Goal: Navigation & Orientation: Find specific page/section

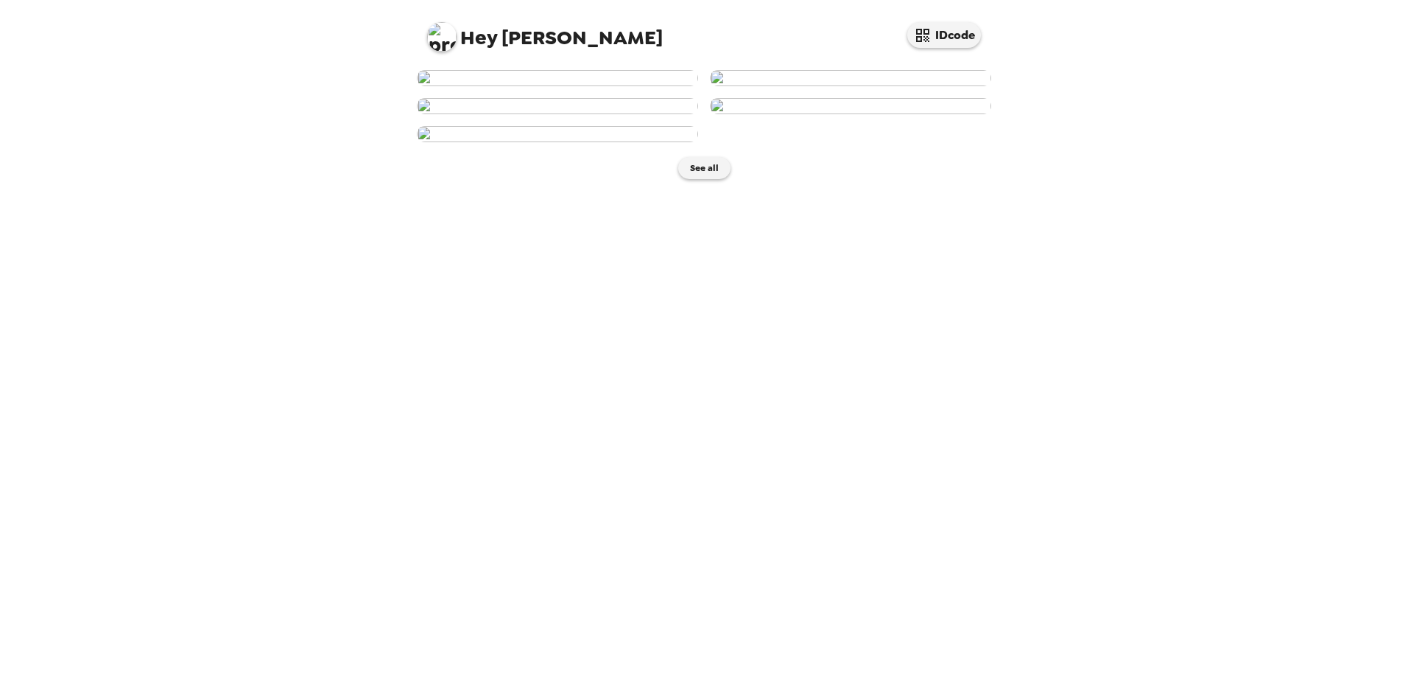
scroll to position [507, 0]
click at [689, 179] on button "See all" at bounding box center [704, 168] width 52 height 22
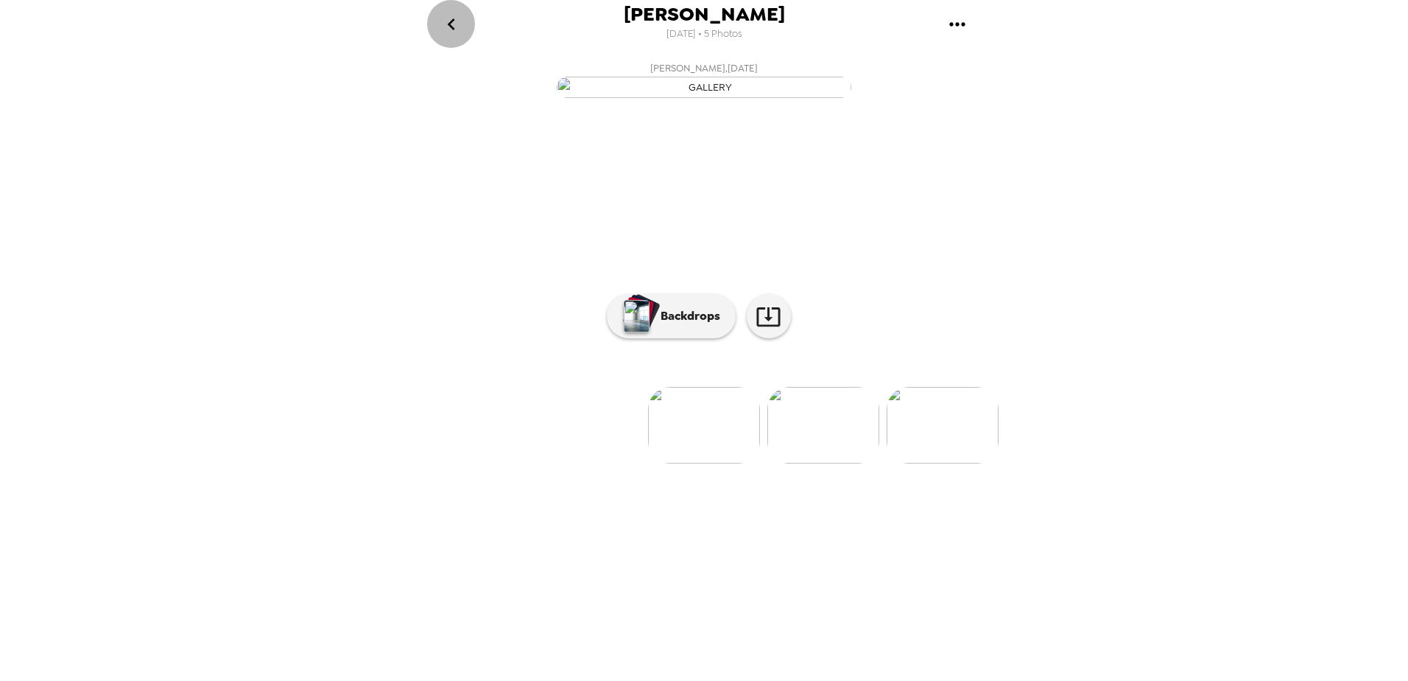
click at [458, 24] on icon "go back" at bounding box center [452, 25] width 24 height 24
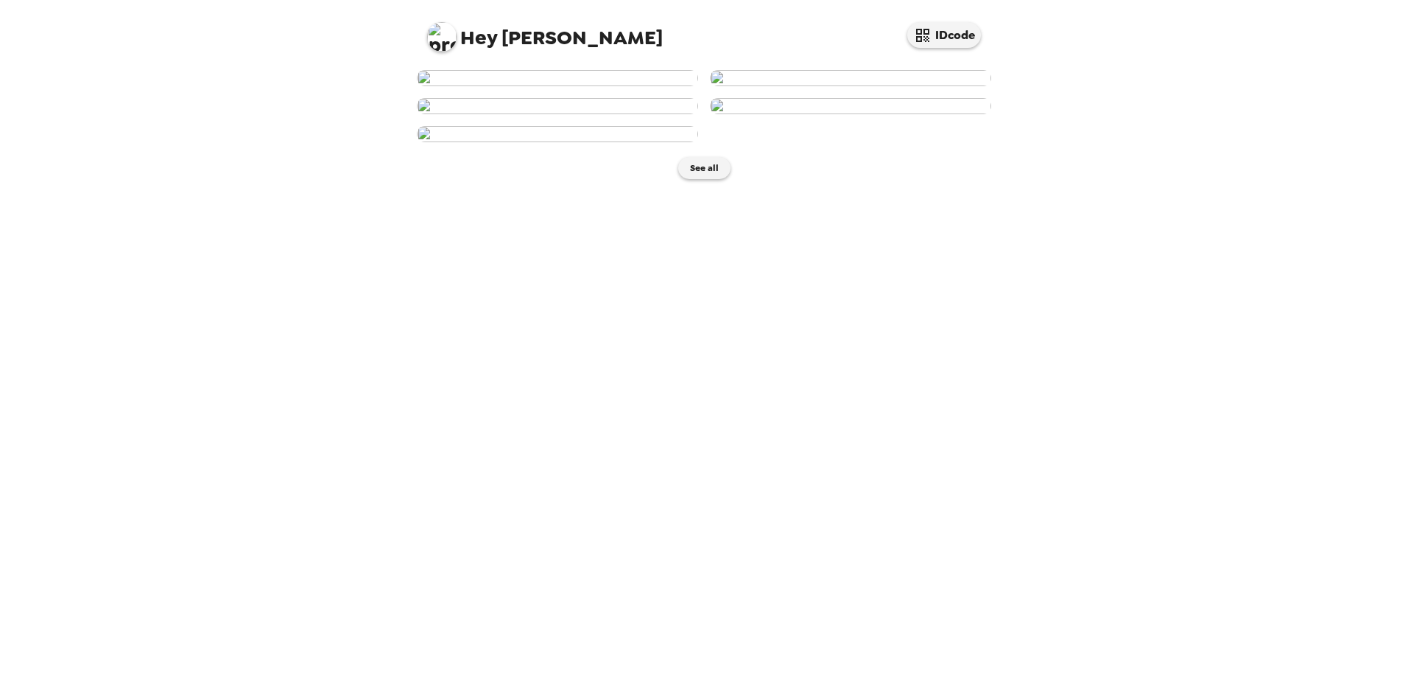
click at [567, 114] on img at bounding box center [557, 106] width 281 height 16
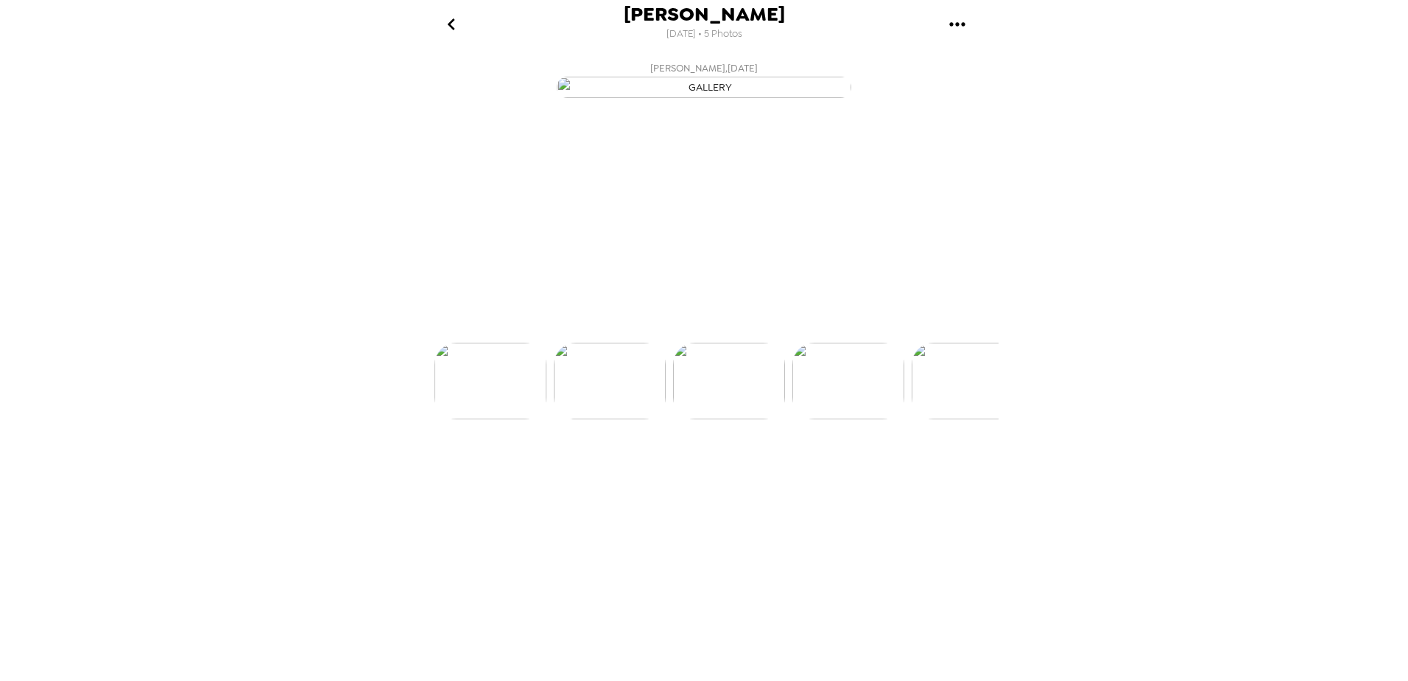
scroll to position [0, 237]
click at [684, 338] on button "Backdrops" at bounding box center [671, 316] width 129 height 44
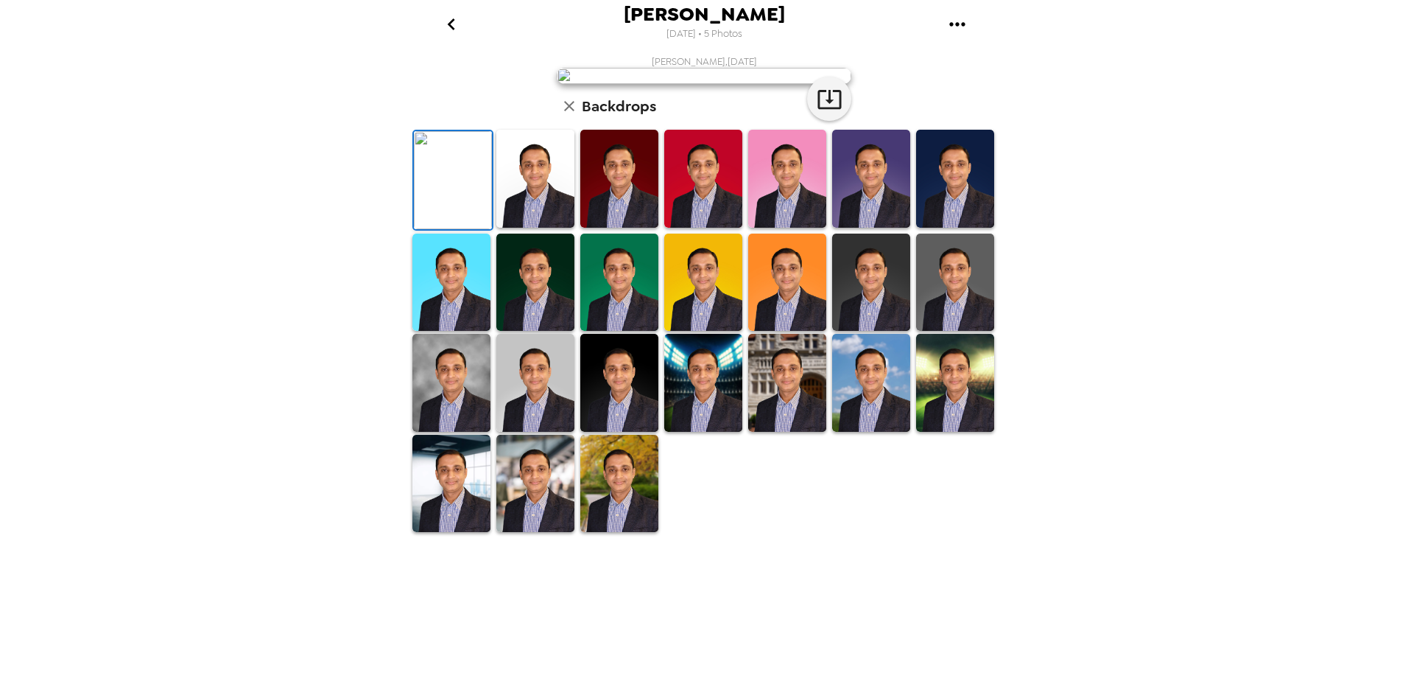
click at [440, 331] on img at bounding box center [451, 282] width 78 height 98
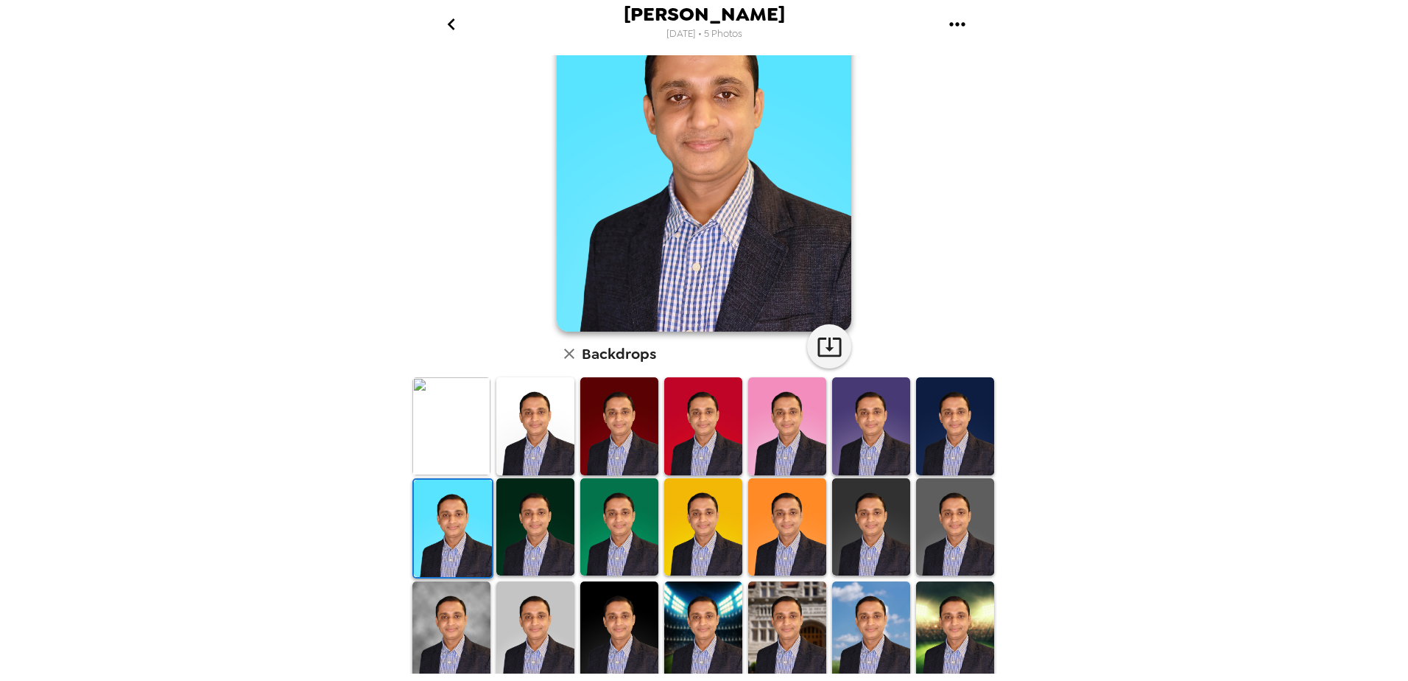
scroll to position [204, 0]
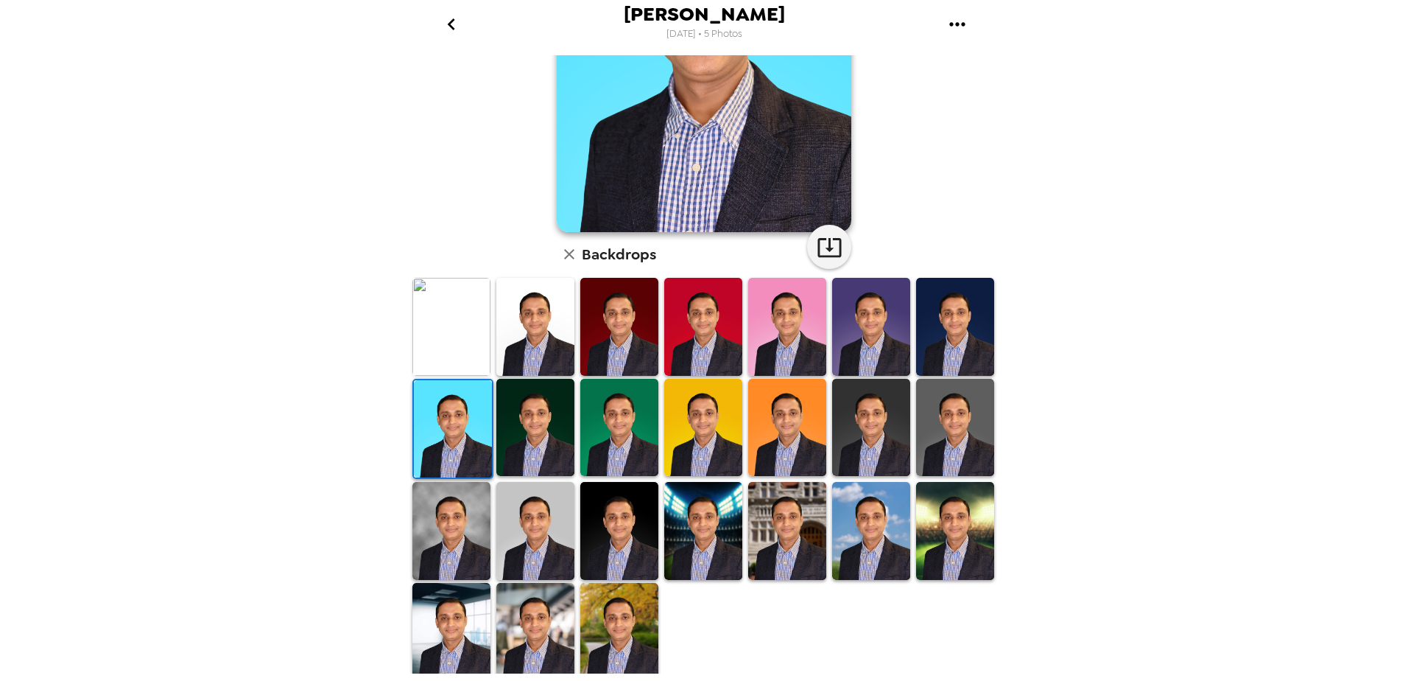
click at [636, 591] on img at bounding box center [619, 632] width 78 height 98
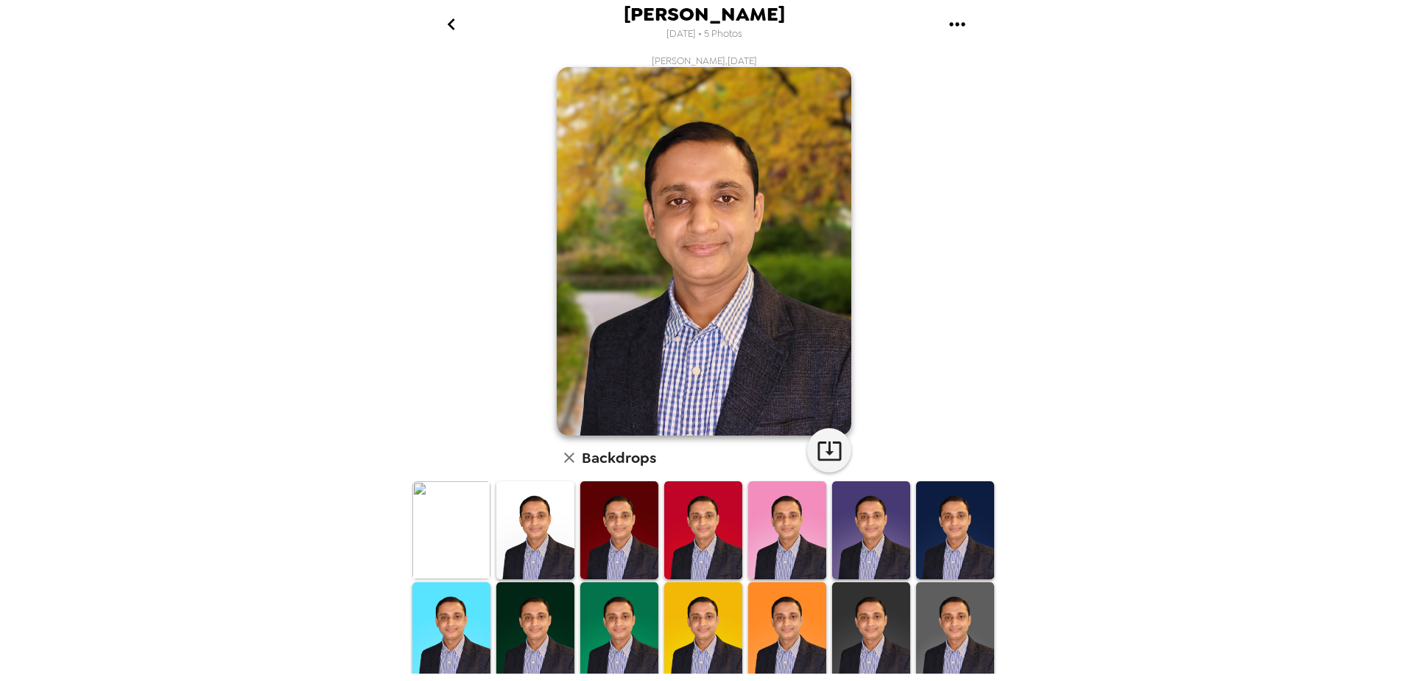
scroll to position [0, 0]
click at [825, 453] on icon "button" at bounding box center [830, 451] width 24 height 19
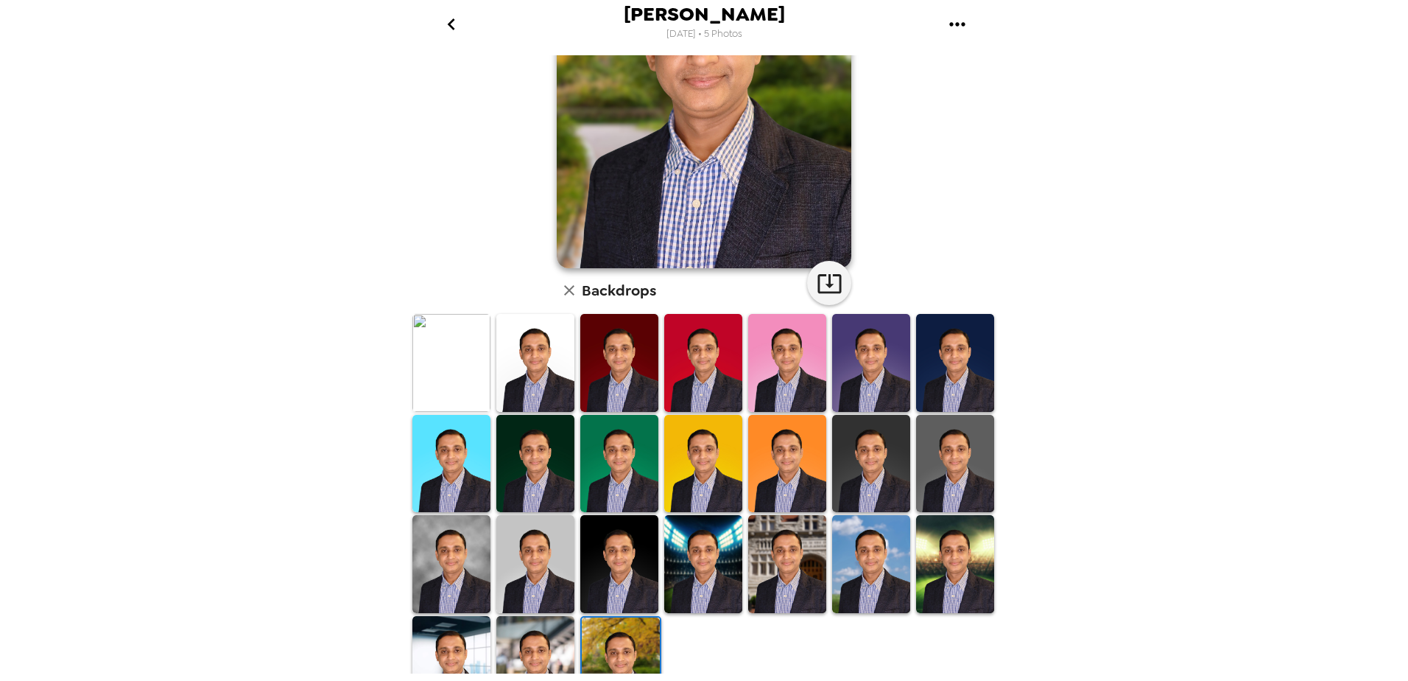
scroll to position [204, 0]
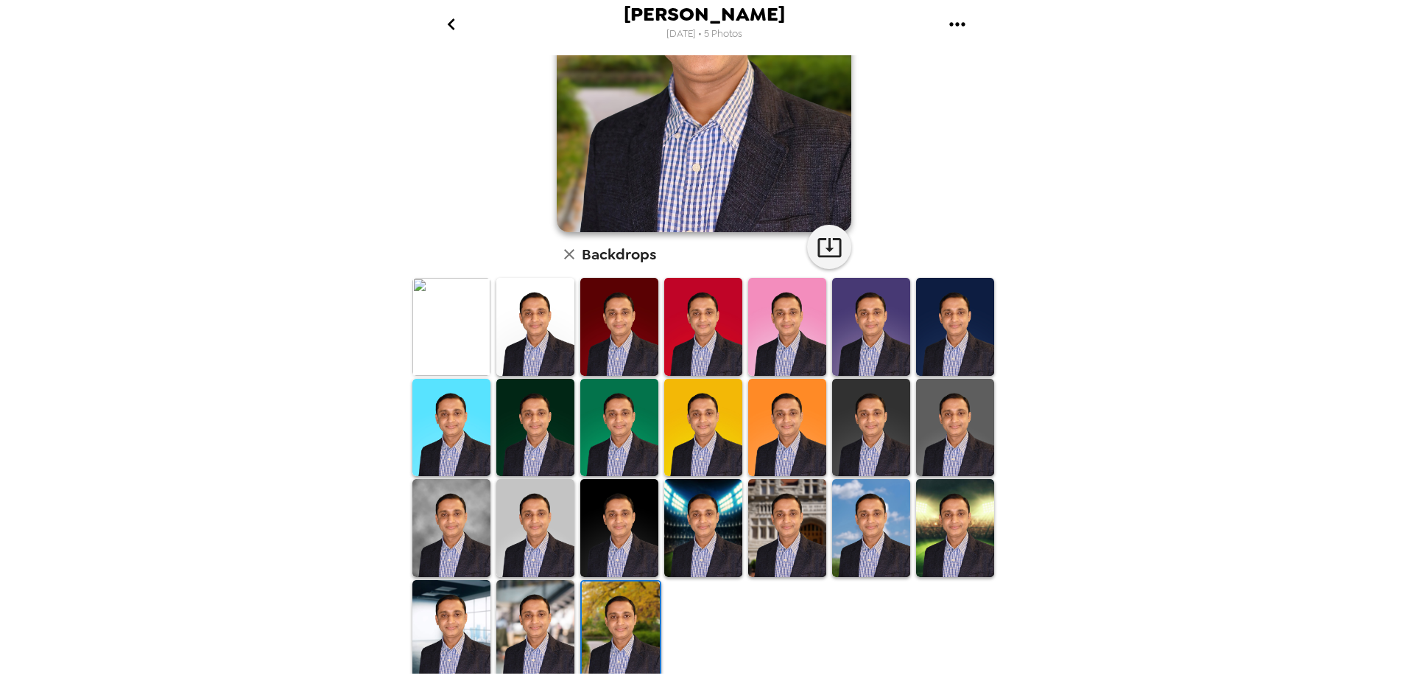
click at [586, 594] on img at bounding box center [621, 630] width 78 height 98
click at [555, 599] on img at bounding box center [535, 629] width 78 height 98
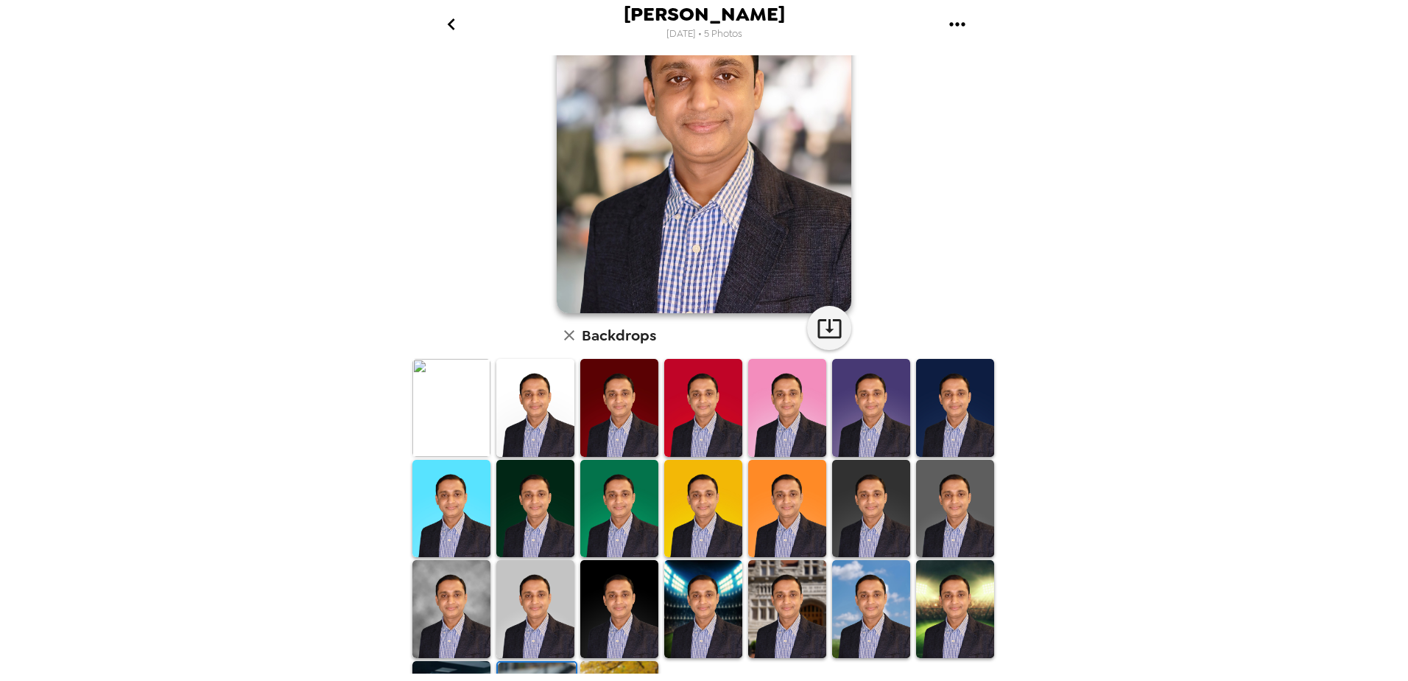
scroll to position [0, 0]
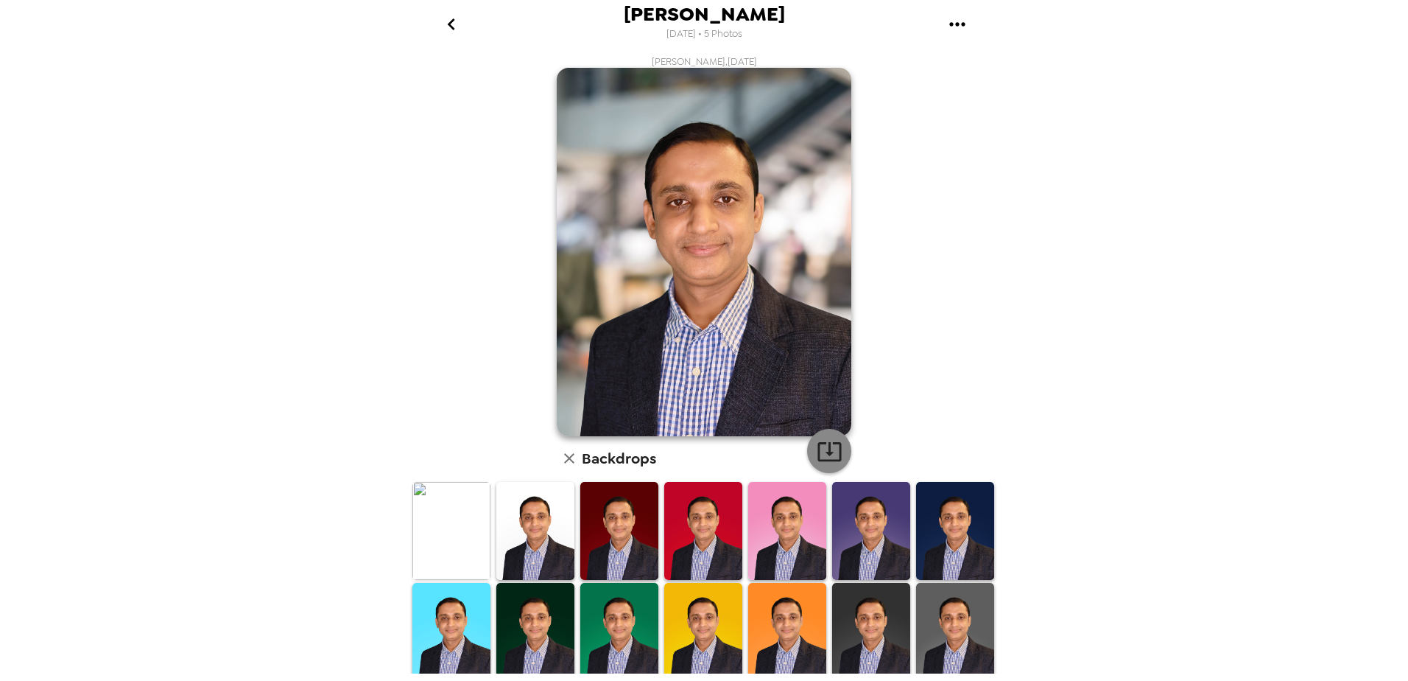
click at [820, 449] on icon "button" at bounding box center [830, 451] width 26 height 26
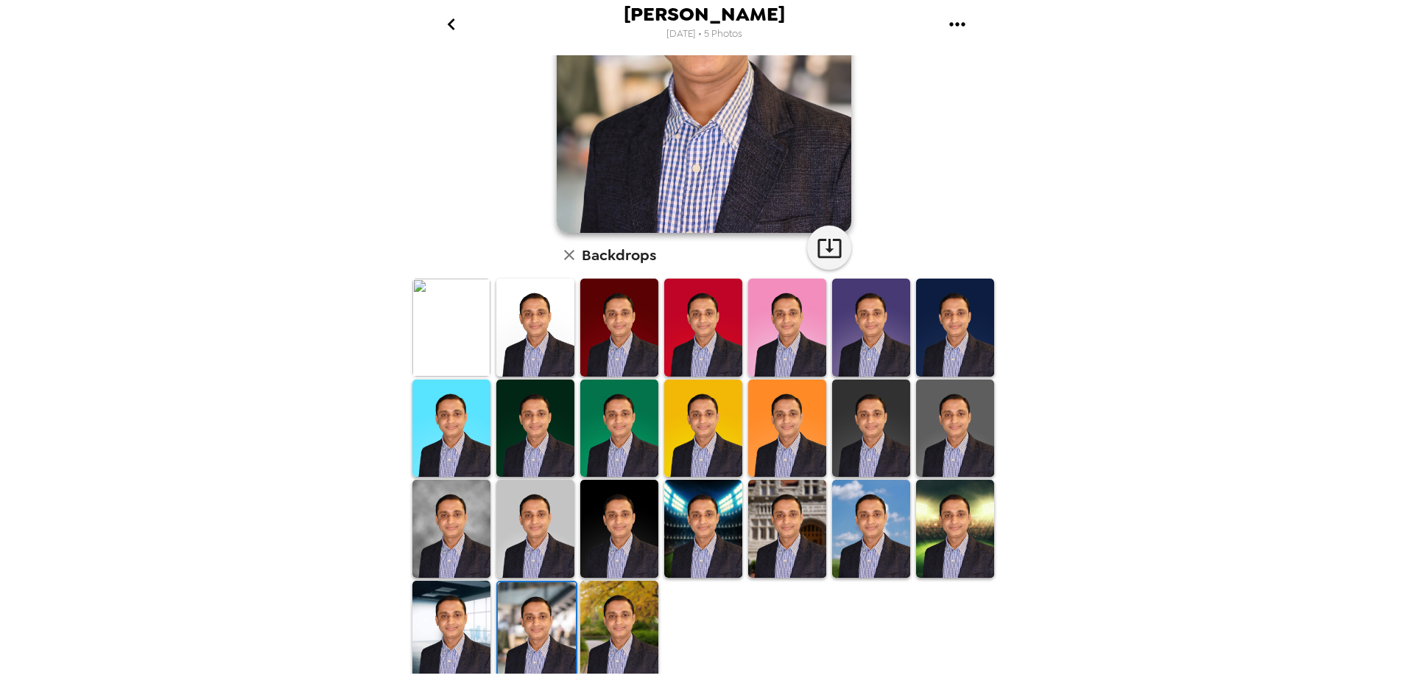
scroll to position [204, 0]
click at [468, 633] on img at bounding box center [451, 629] width 78 height 98
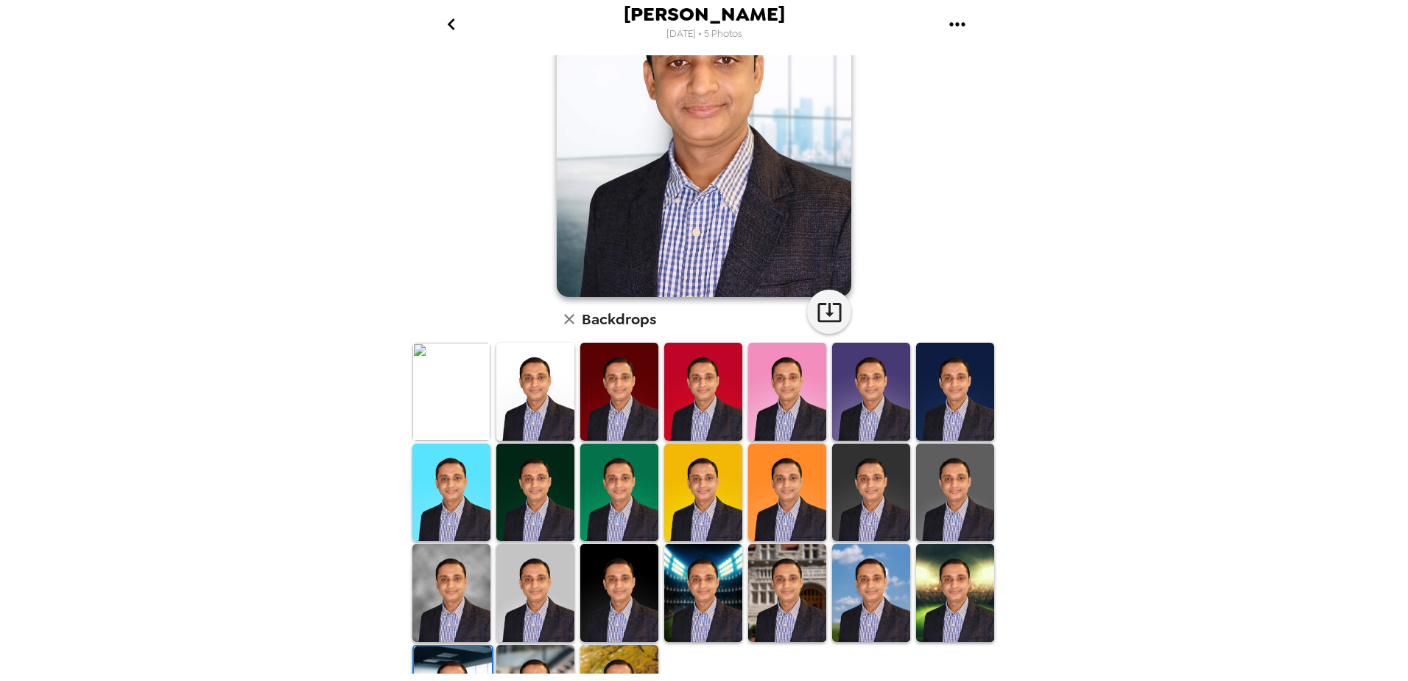
scroll to position [0, 0]
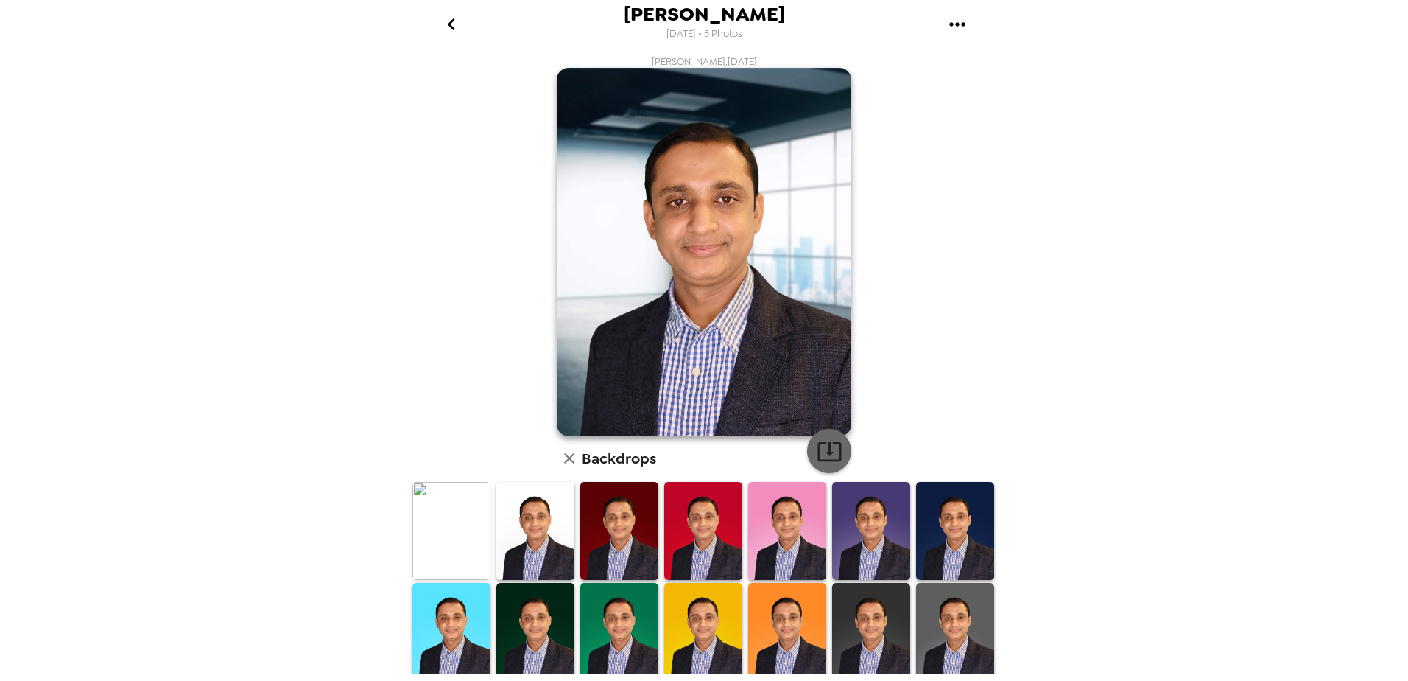
click at [822, 453] on icon "button" at bounding box center [830, 451] width 24 height 19
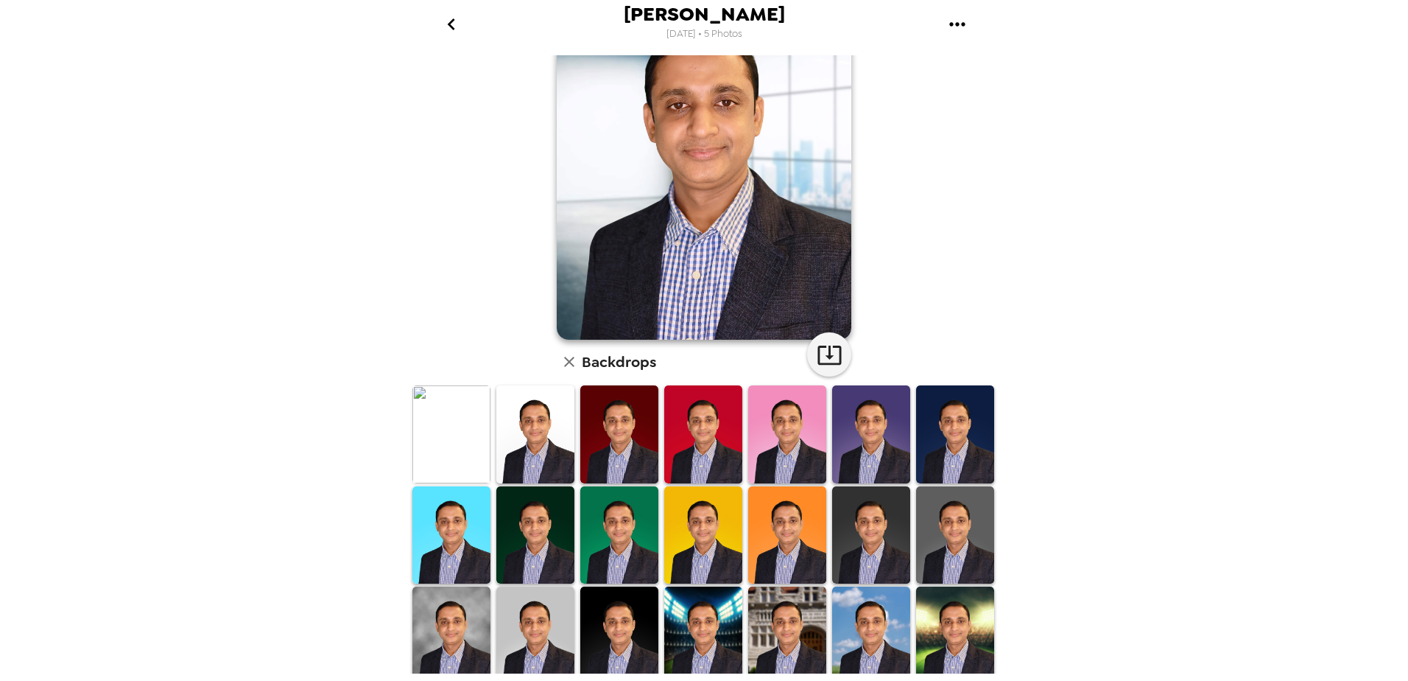
scroll to position [204, 0]
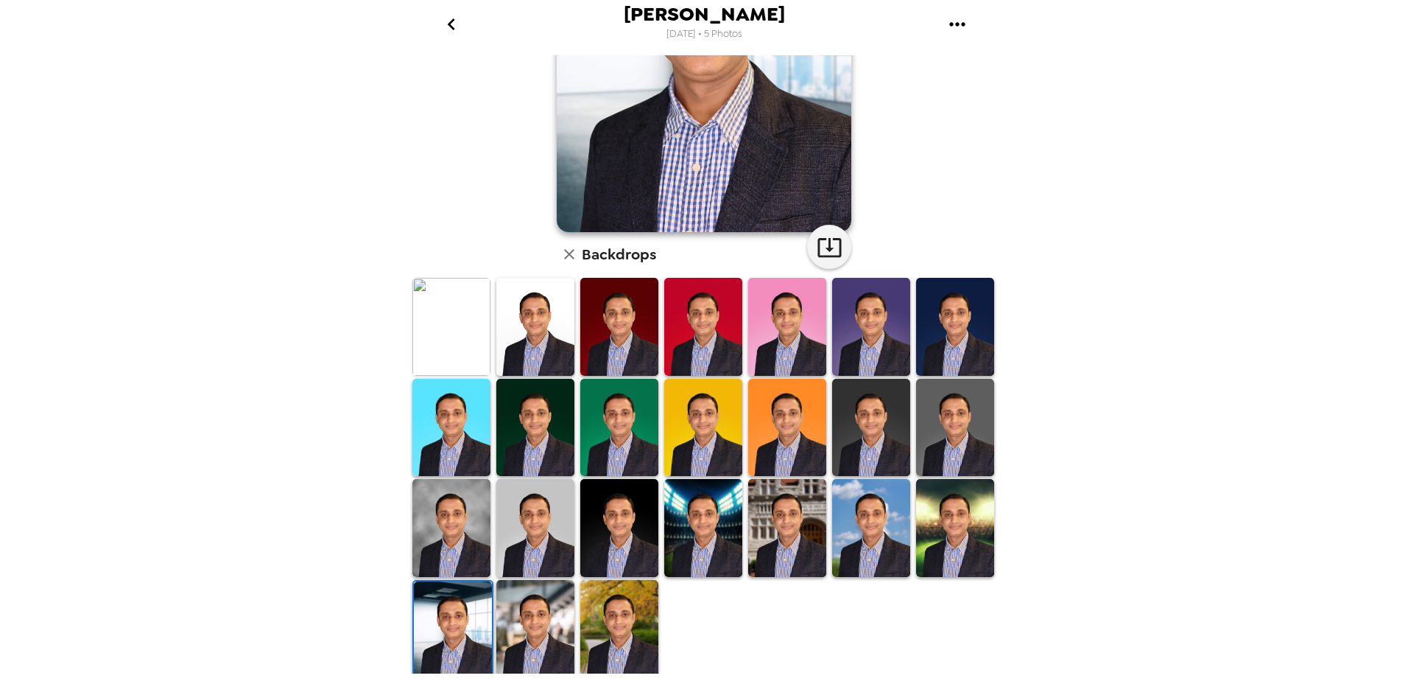
click at [961, 501] on img at bounding box center [955, 528] width 78 height 98
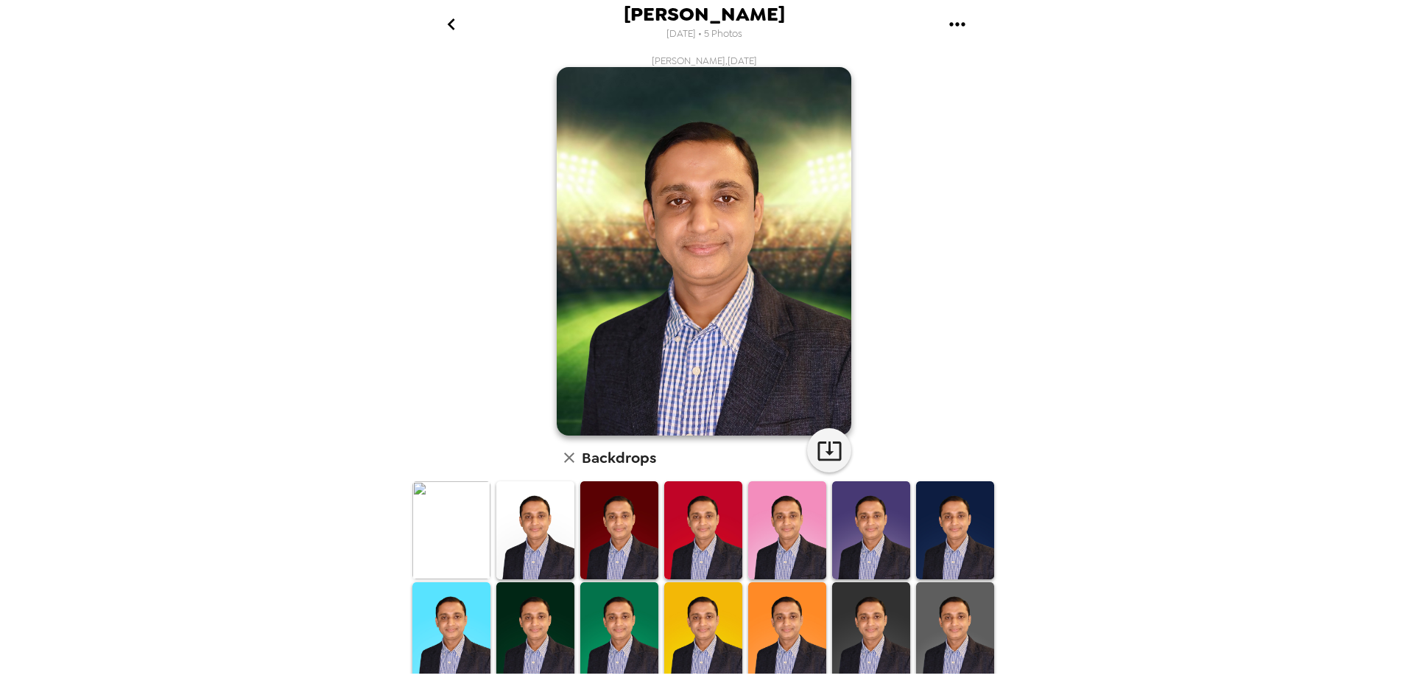
scroll to position [0, 0]
click at [832, 446] on icon "button" at bounding box center [830, 451] width 26 height 26
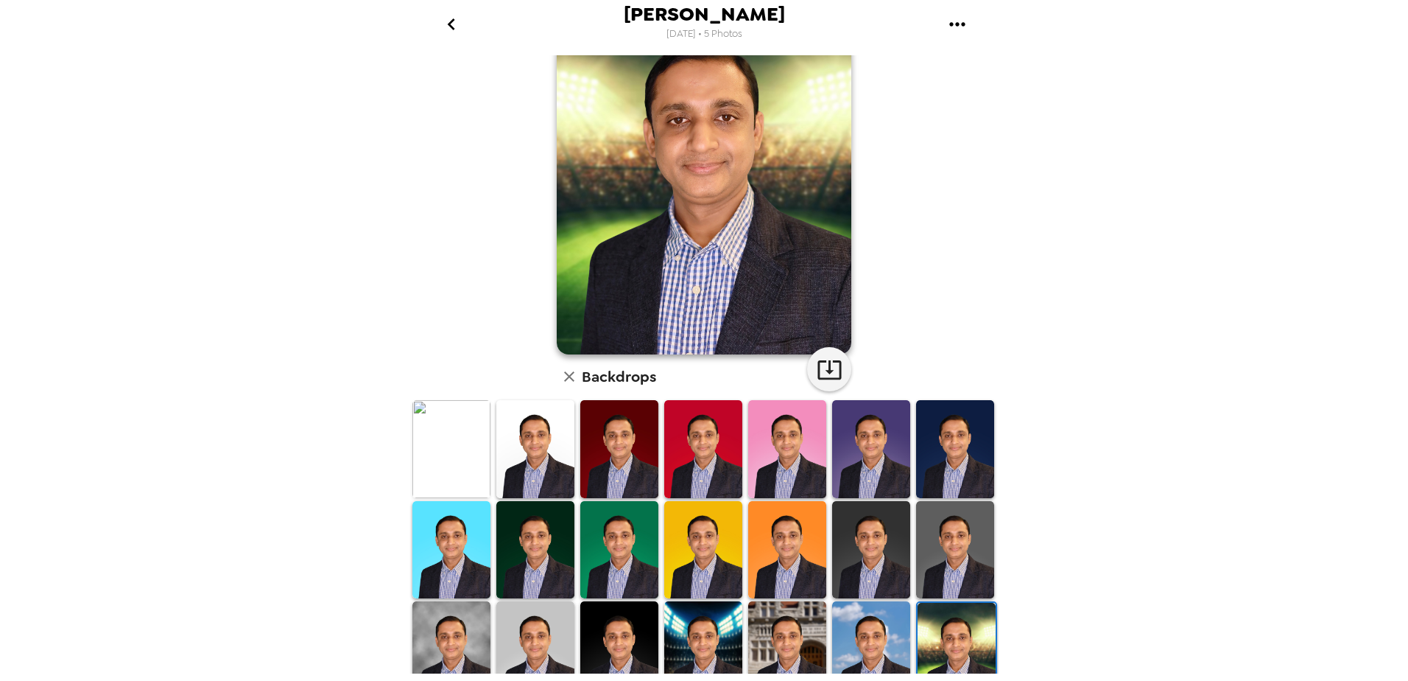
scroll to position [204, 0]
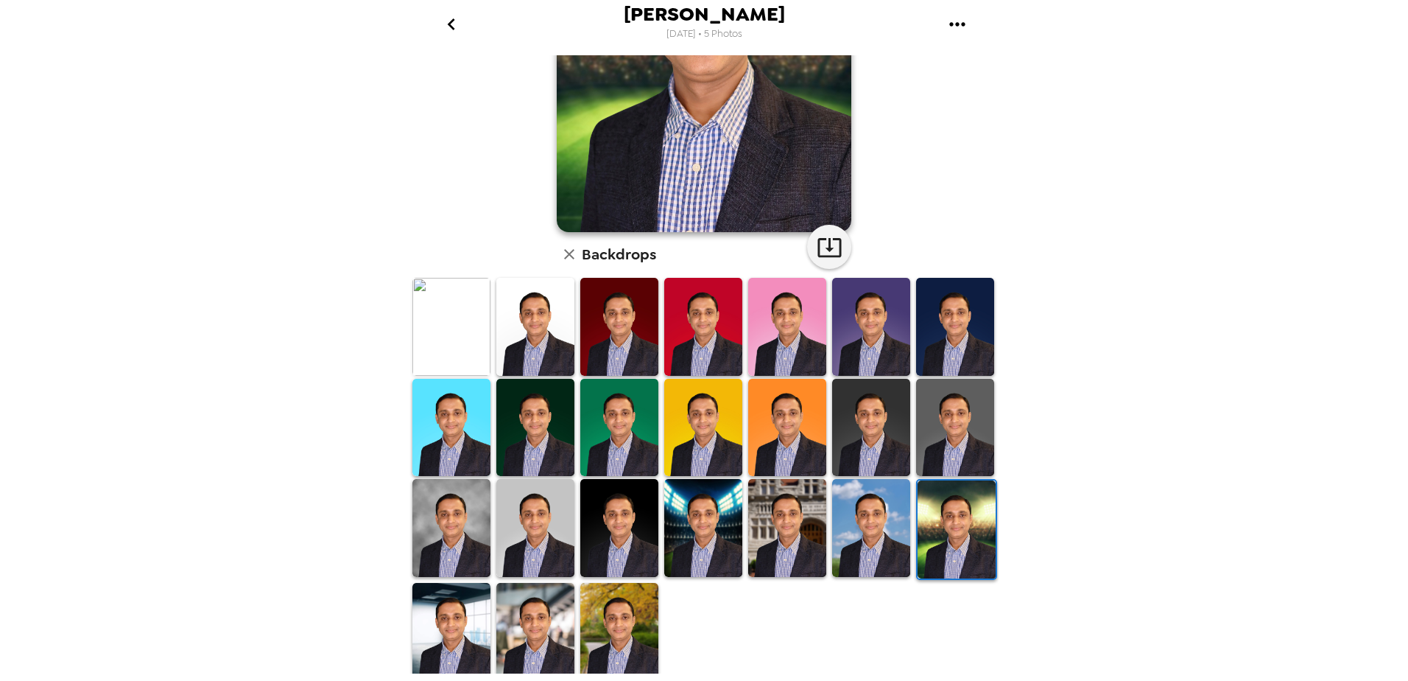
click at [864, 550] on img at bounding box center [871, 528] width 78 height 98
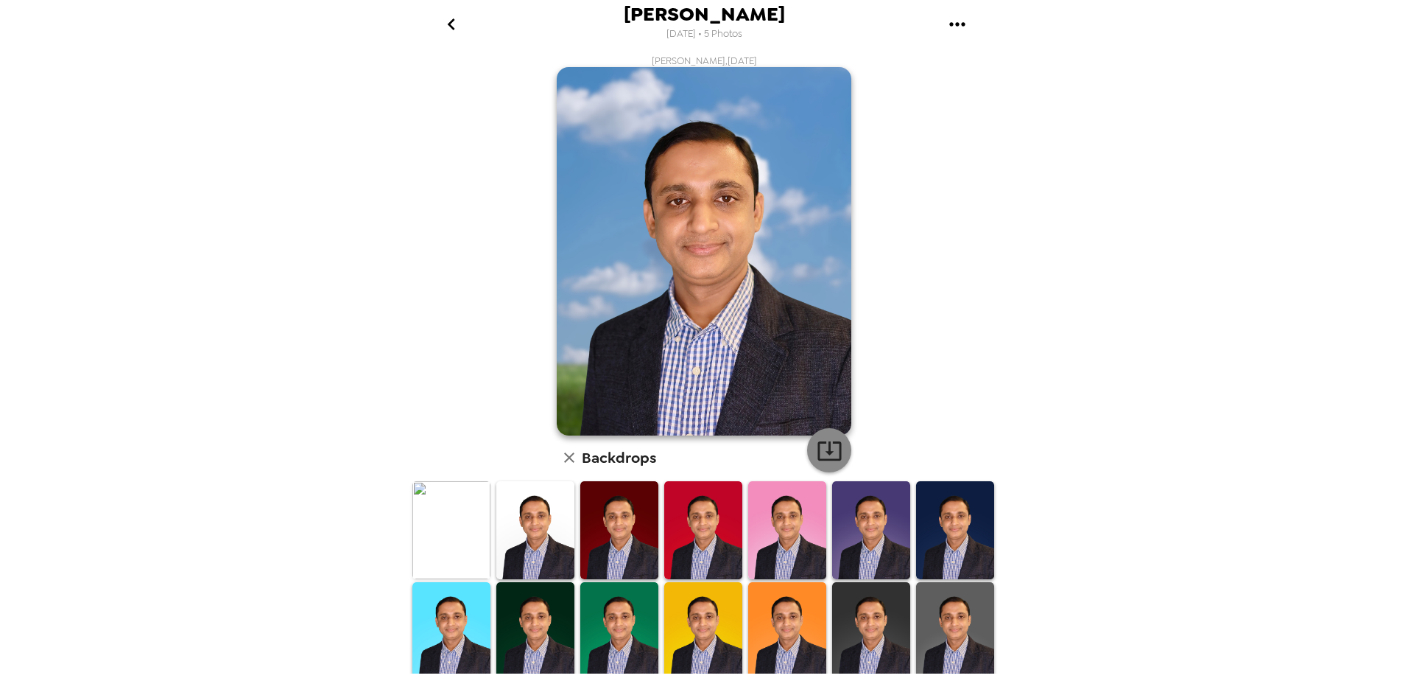
scroll to position [0, 0]
click at [827, 449] on icon "button" at bounding box center [830, 451] width 26 height 26
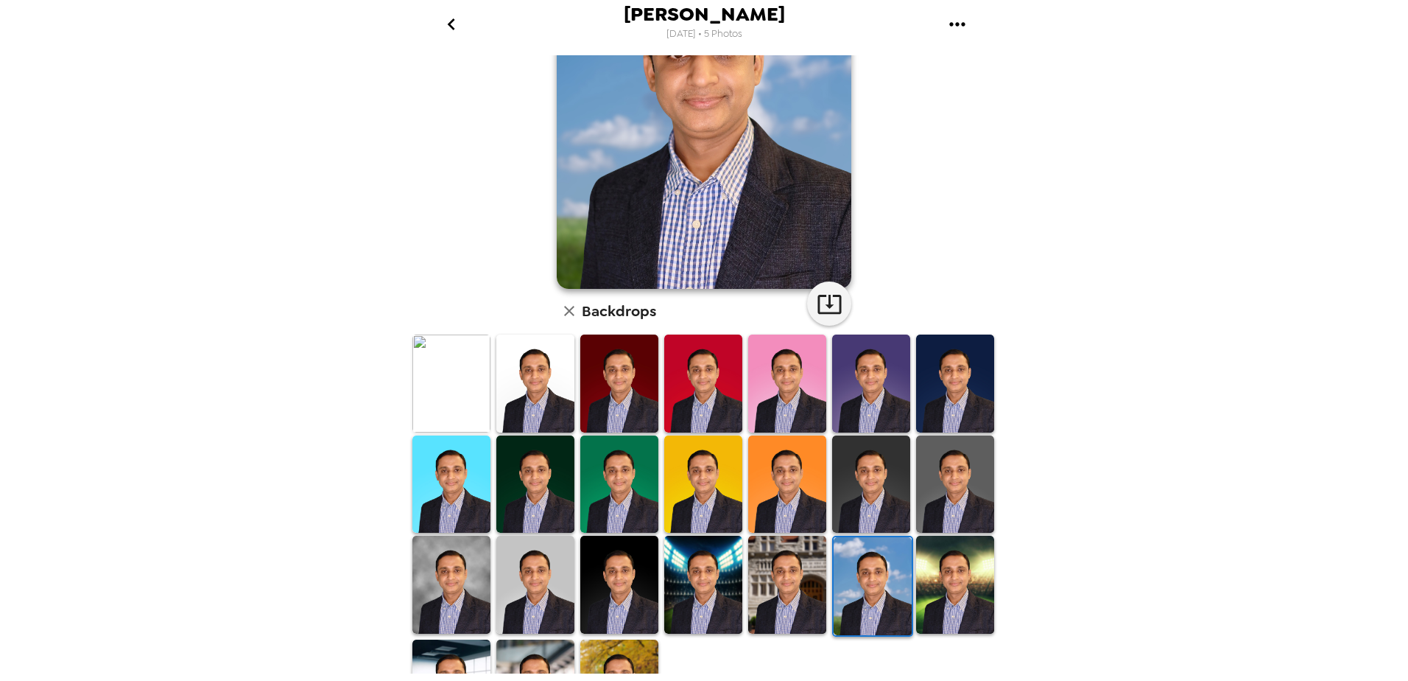
drag, startPoint x: 535, startPoint y: 394, endPoint x: 544, endPoint y: 390, distance: 10.3
click at [535, 394] on img at bounding box center [535, 383] width 78 height 98
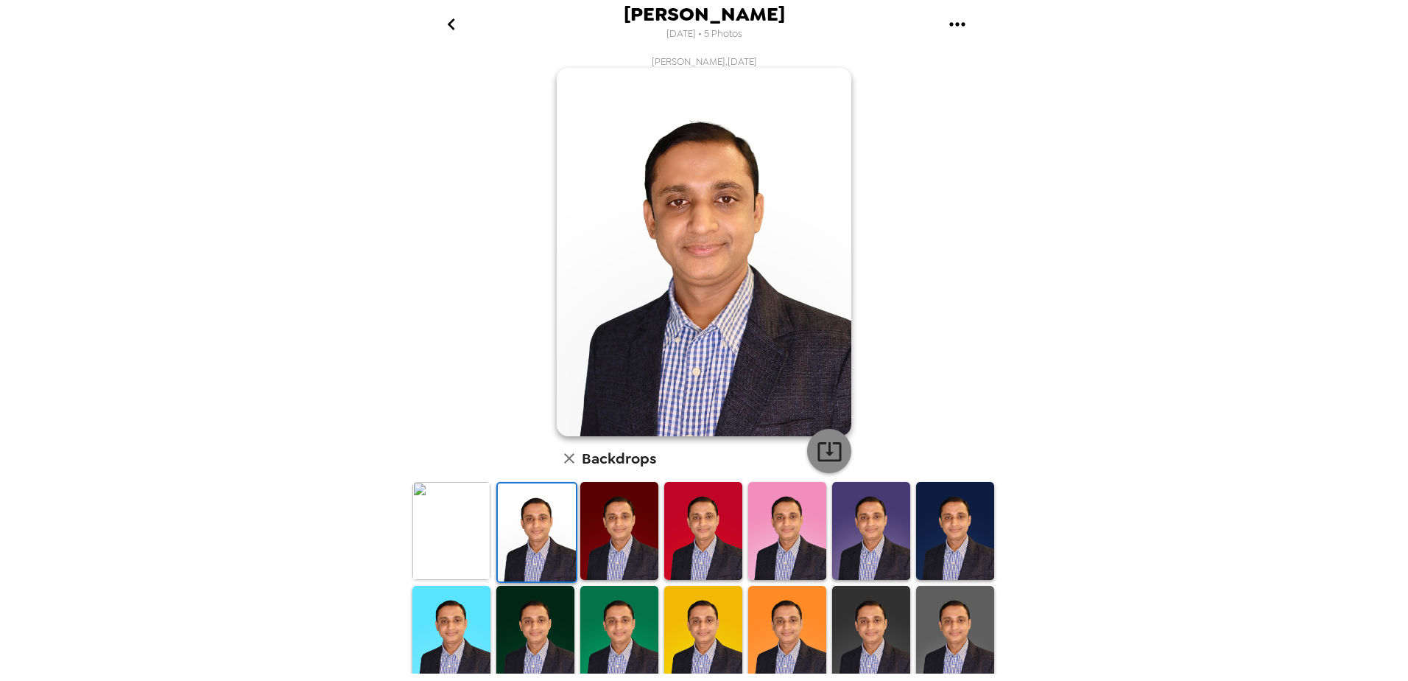
click at [832, 457] on icon "button" at bounding box center [830, 451] width 26 height 26
click at [475, 544] on img at bounding box center [451, 531] width 78 height 98
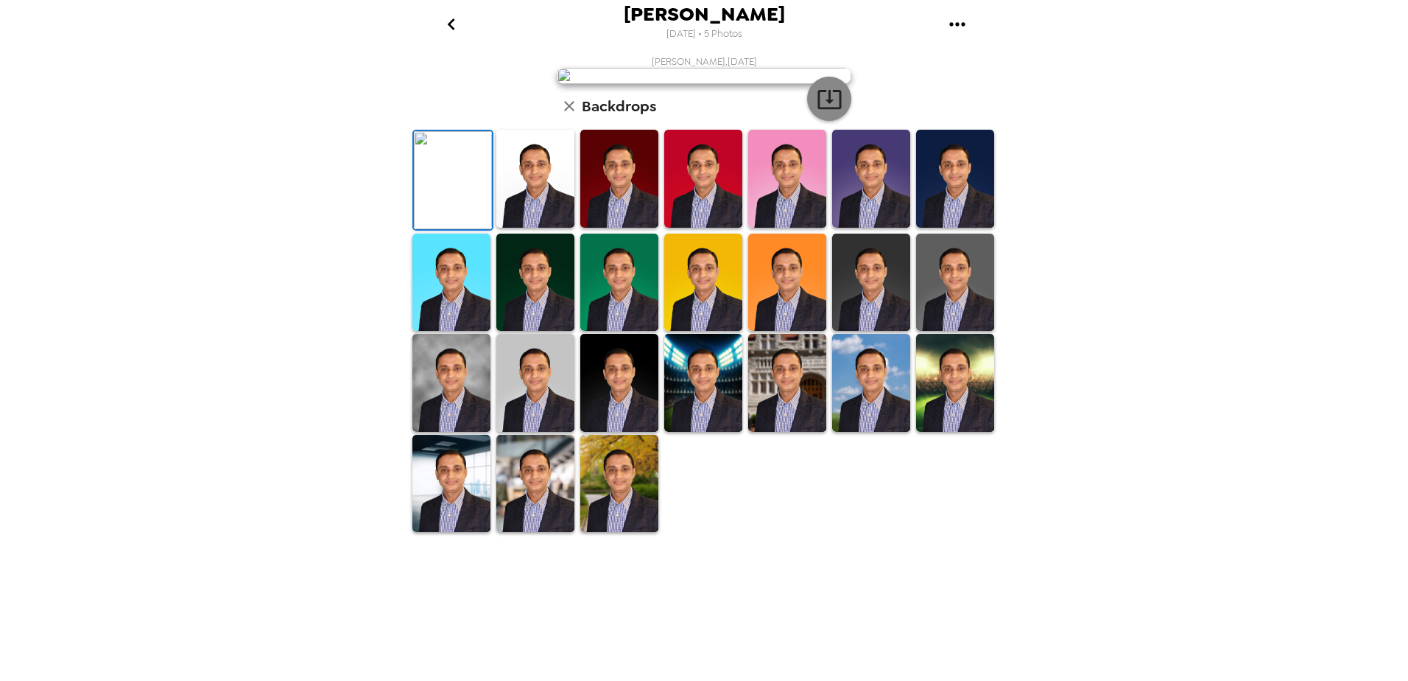
click at [824, 109] on icon "button" at bounding box center [830, 99] width 24 height 19
click at [737, 232] on div at bounding box center [703, 180] width 84 height 104
click at [775, 228] on img at bounding box center [787, 179] width 78 height 98
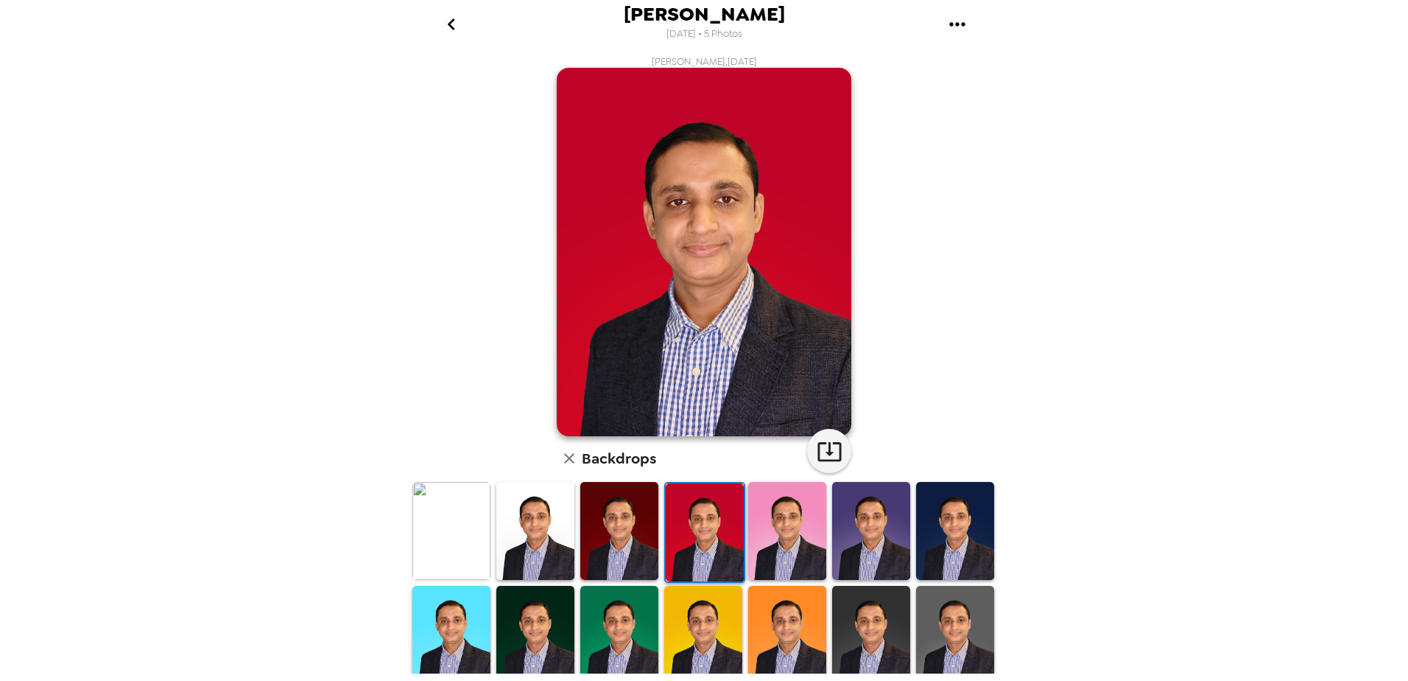
click at [921, 507] on img at bounding box center [955, 530] width 78 height 97
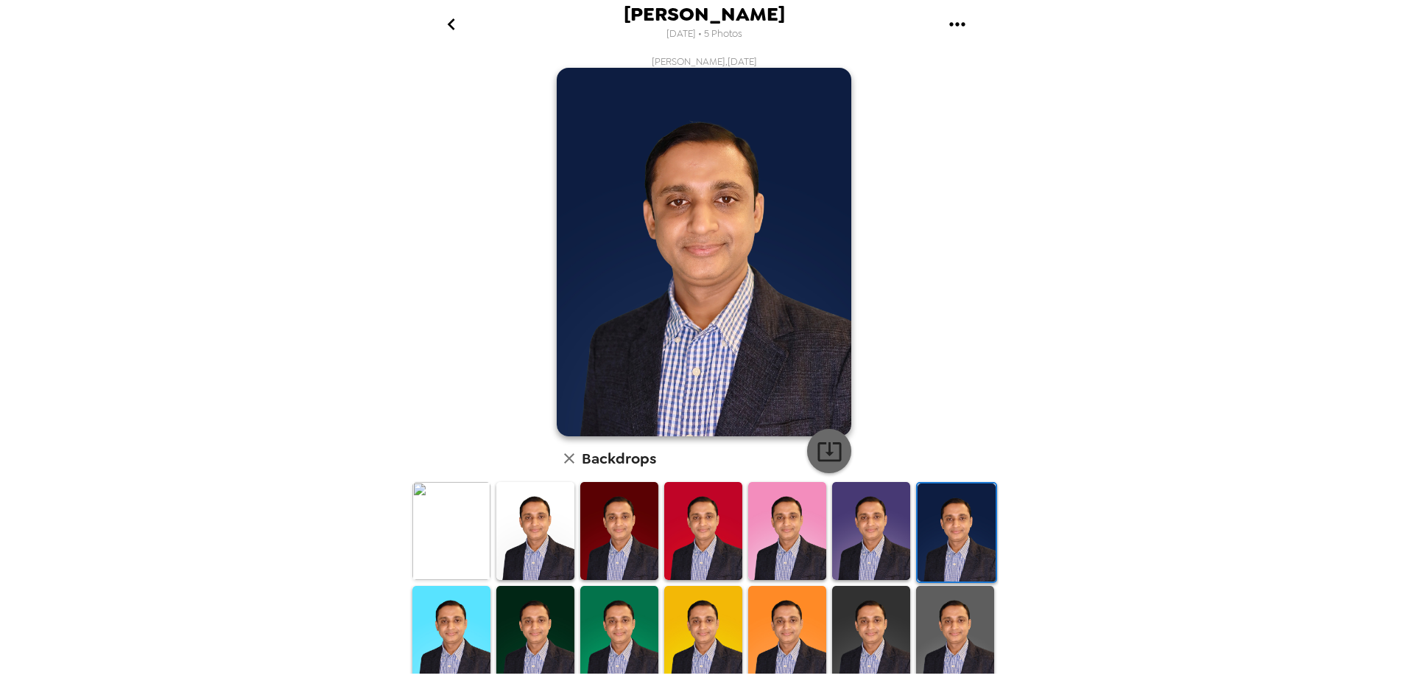
click at [817, 452] on icon "button" at bounding box center [830, 451] width 26 height 26
click at [846, 507] on img at bounding box center [871, 530] width 78 height 97
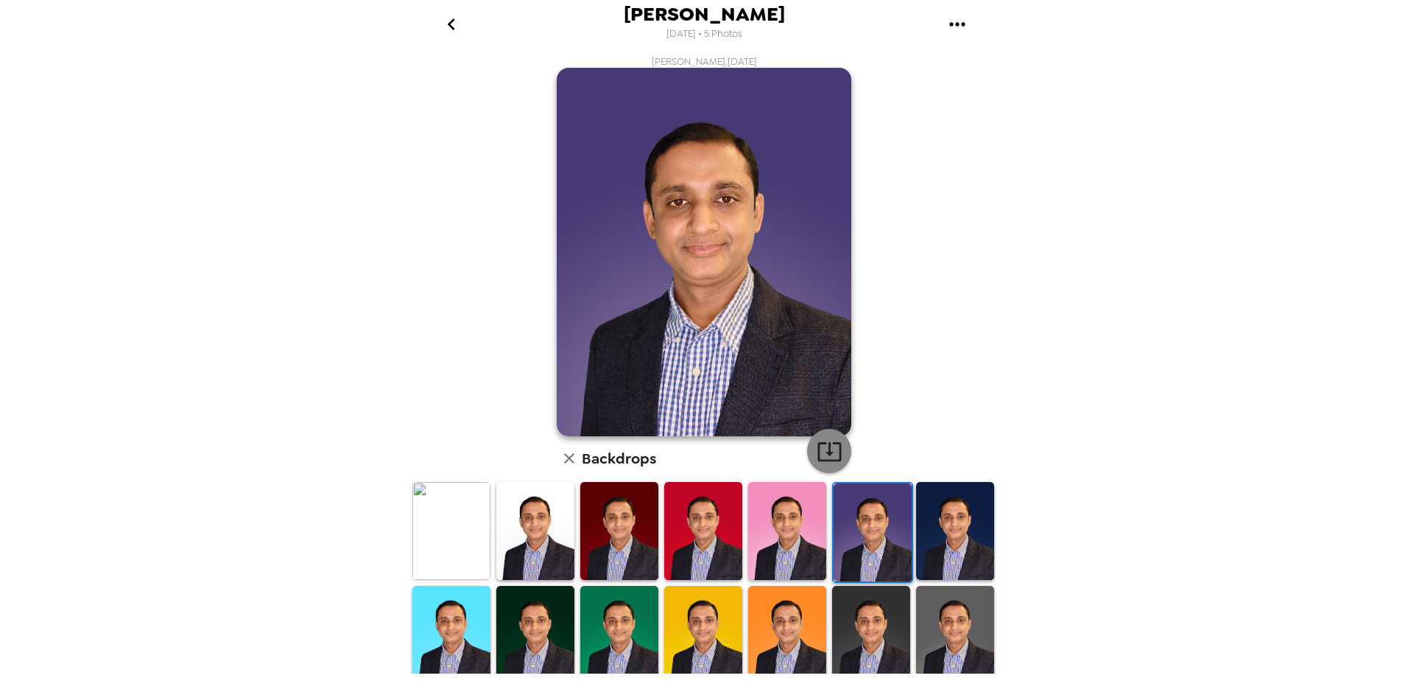
click at [823, 454] on icon "button" at bounding box center [830, 451] width 24 height 19
click at [868, 605] on img at bounding box center [871, 634] width 78 height 97
click at [879, 594] on img at bounding box center [871, 634] width 78 height 97
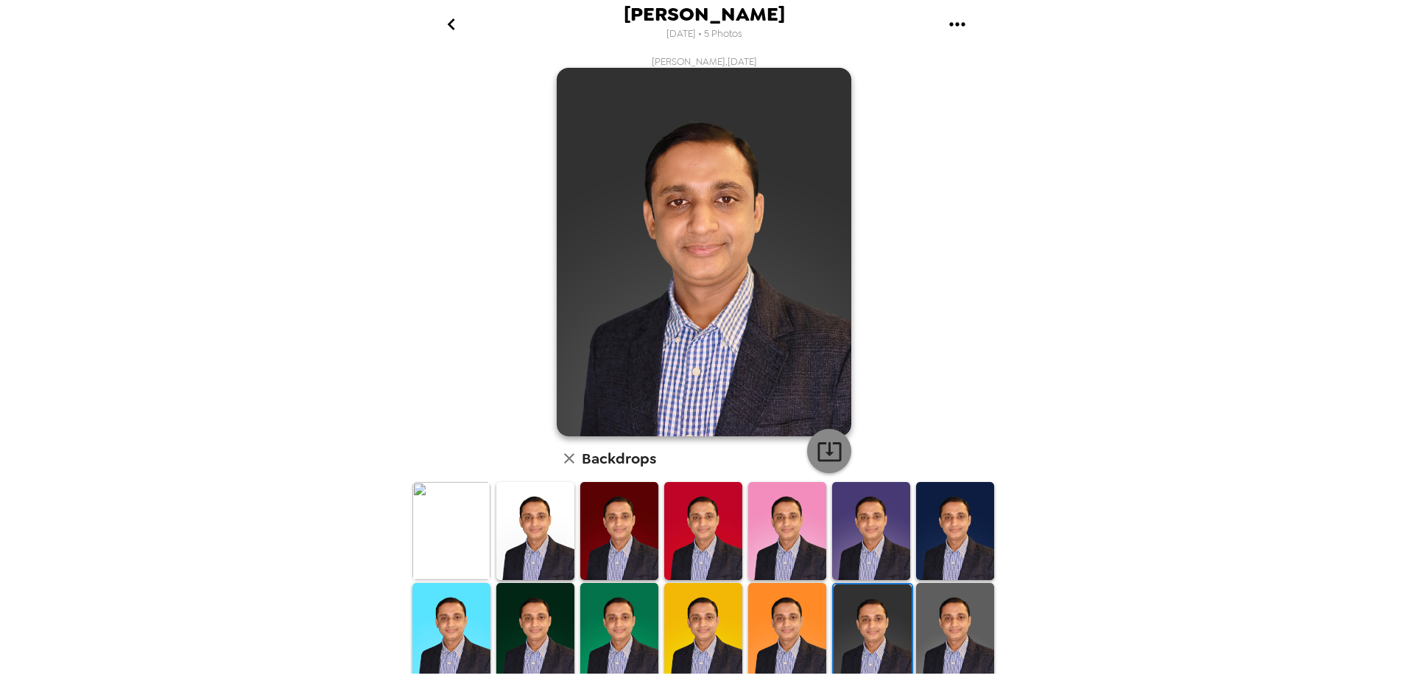
click at [821, 447] on icon "button" at bounding box center [830, 451] width 26 height 26
click at [924, 588] on img at bounding box center [955, 631] width 78 height 97
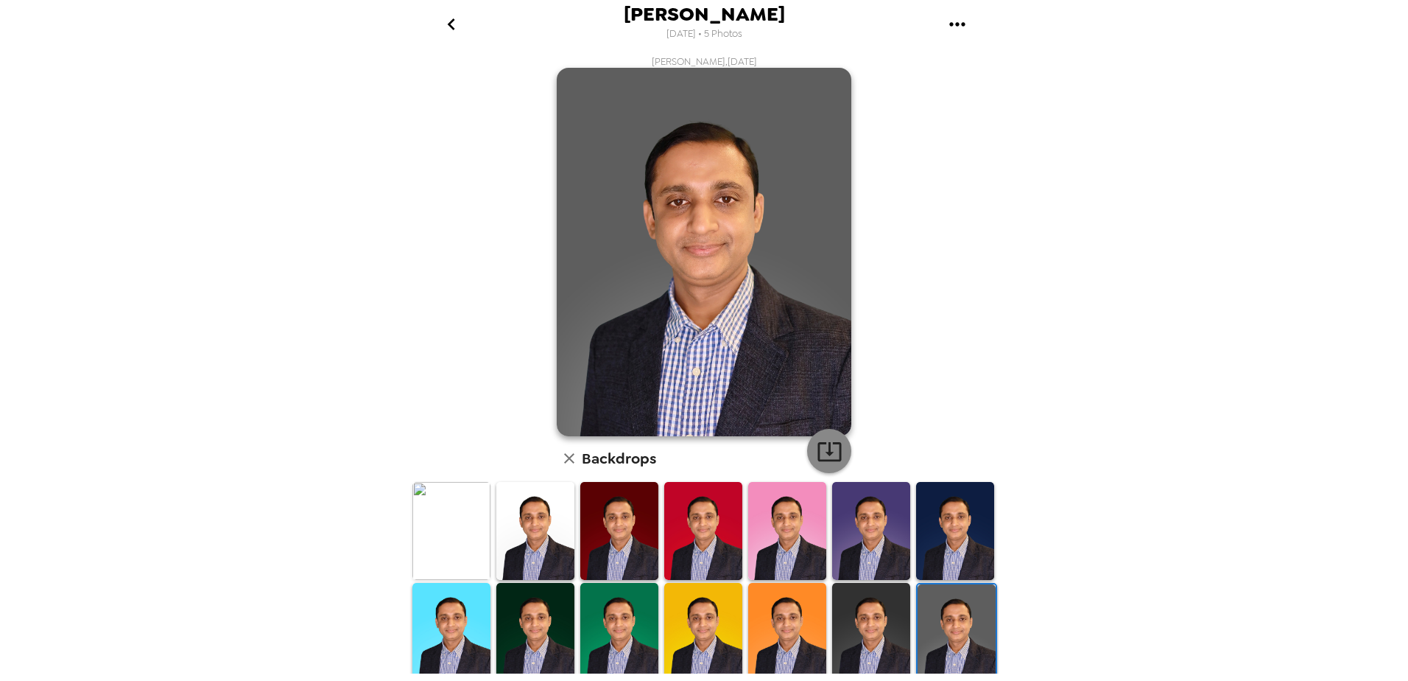
click at [833, 461] on icon "button" at bounding box center [830, 451] width 26 height 26
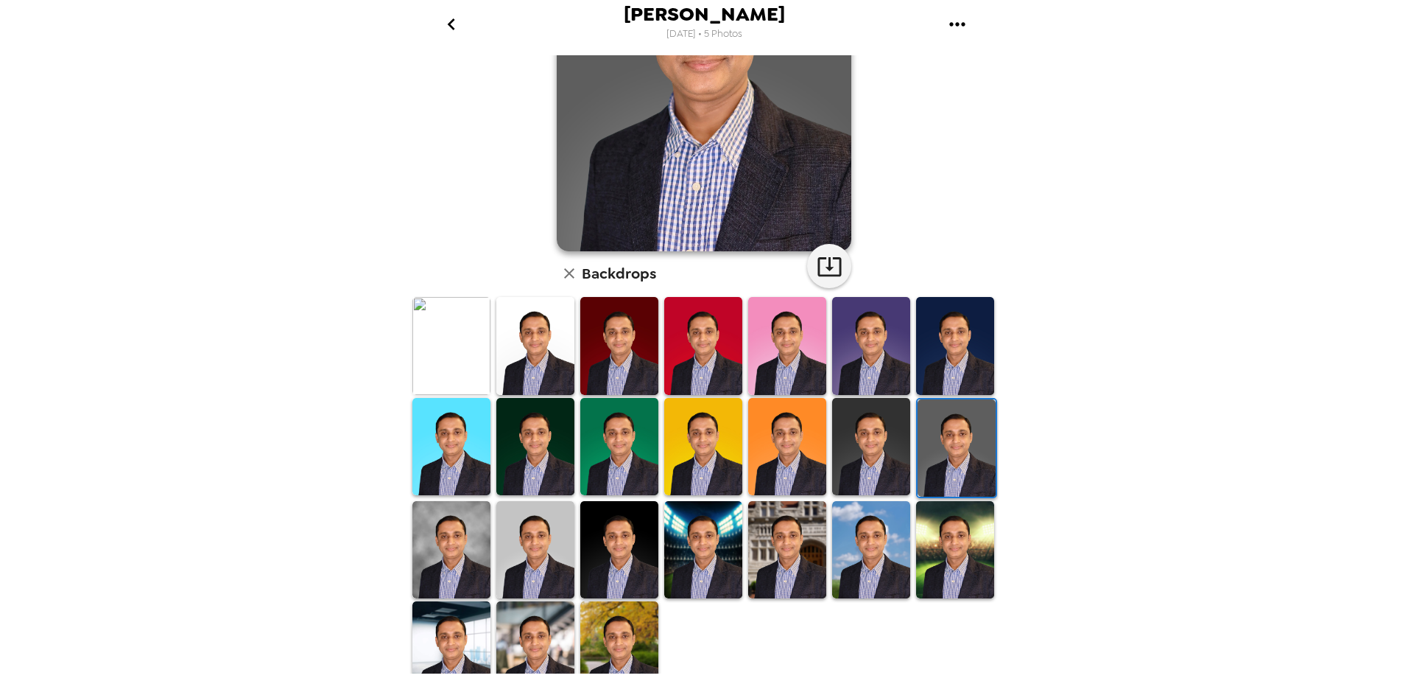
scroll to position [204, 0]
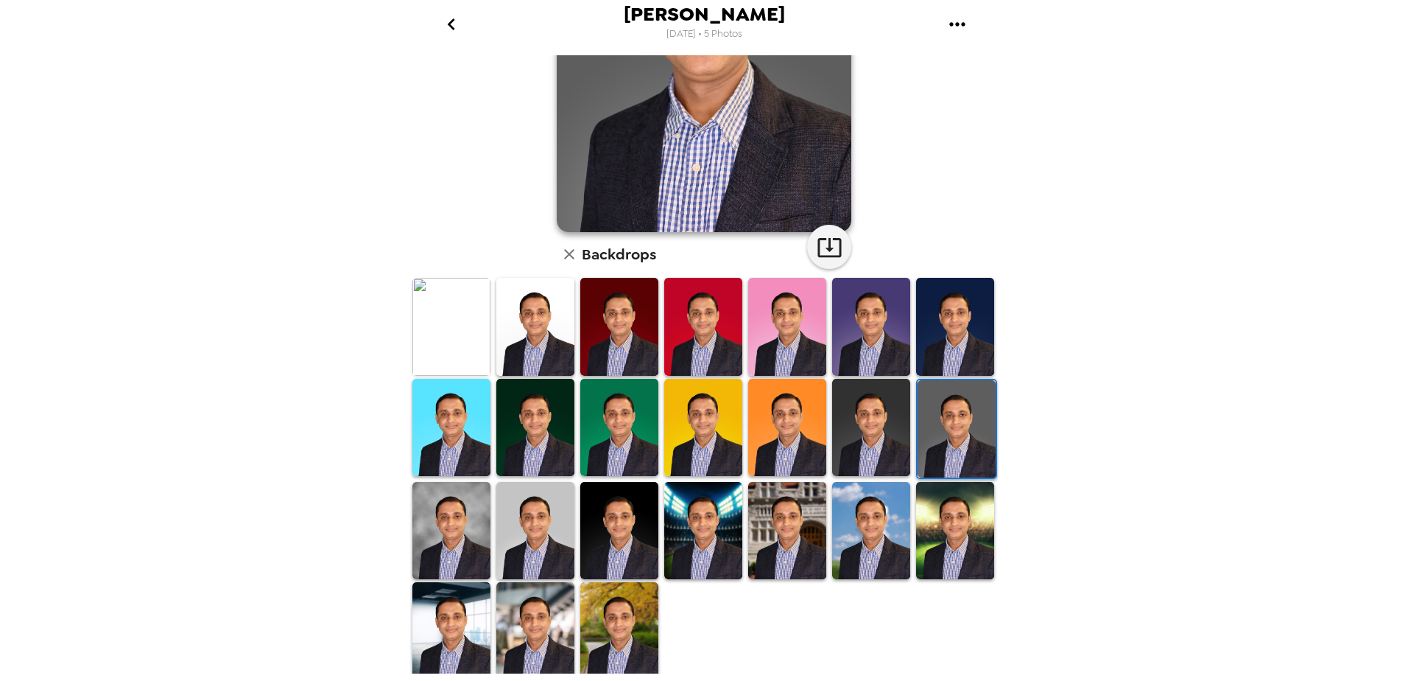
click at [485, 509] on img at bounding box center [451, 530] width 78 height 97
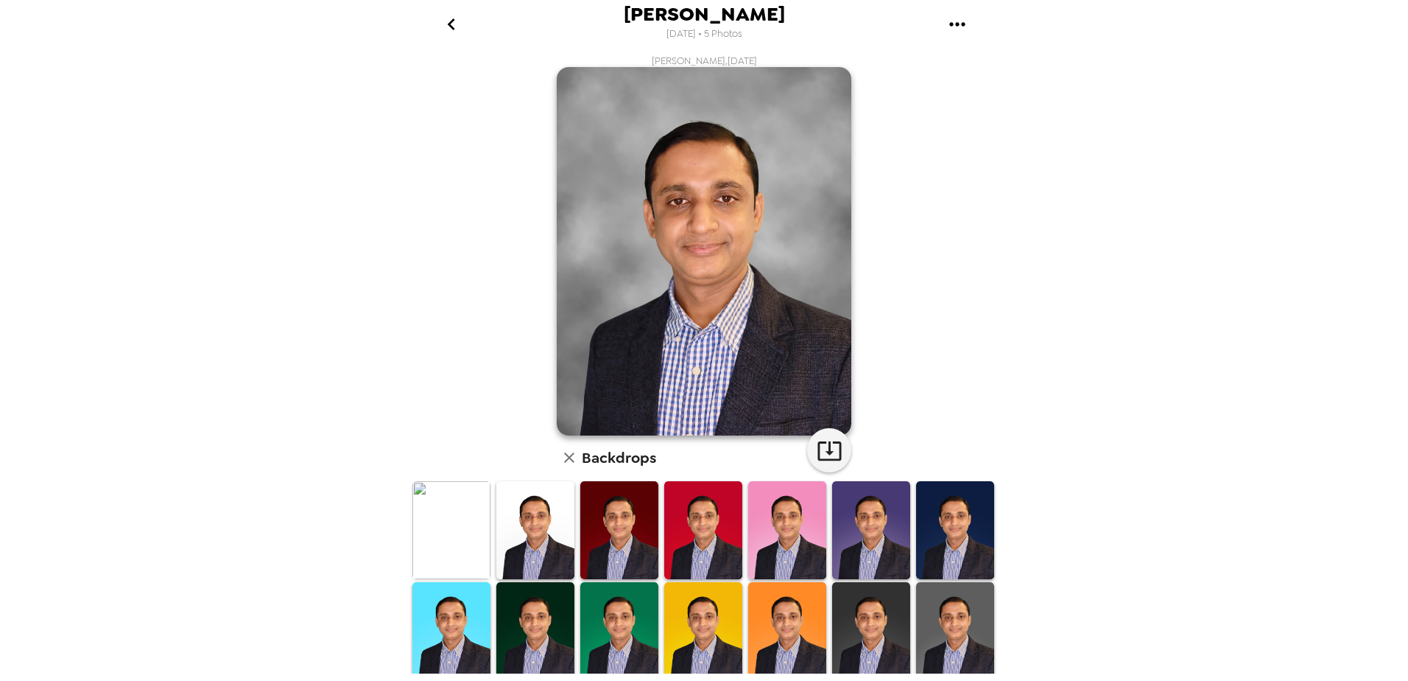
scroll to position [0, 0]
click at [818, 454] on icon "button" at bounding box center [830, 451] width 24 height 19
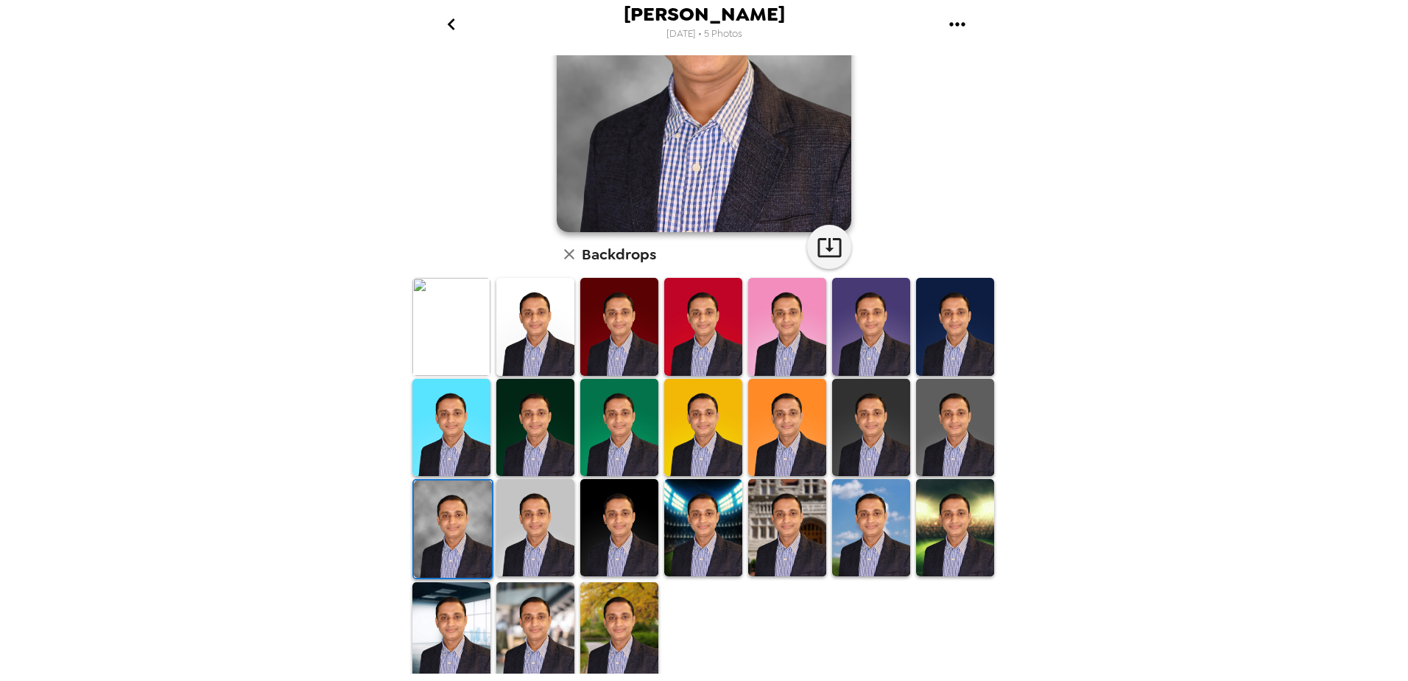
click at [544, 531] on img at bounding box center [535, 527] width 78 height 97
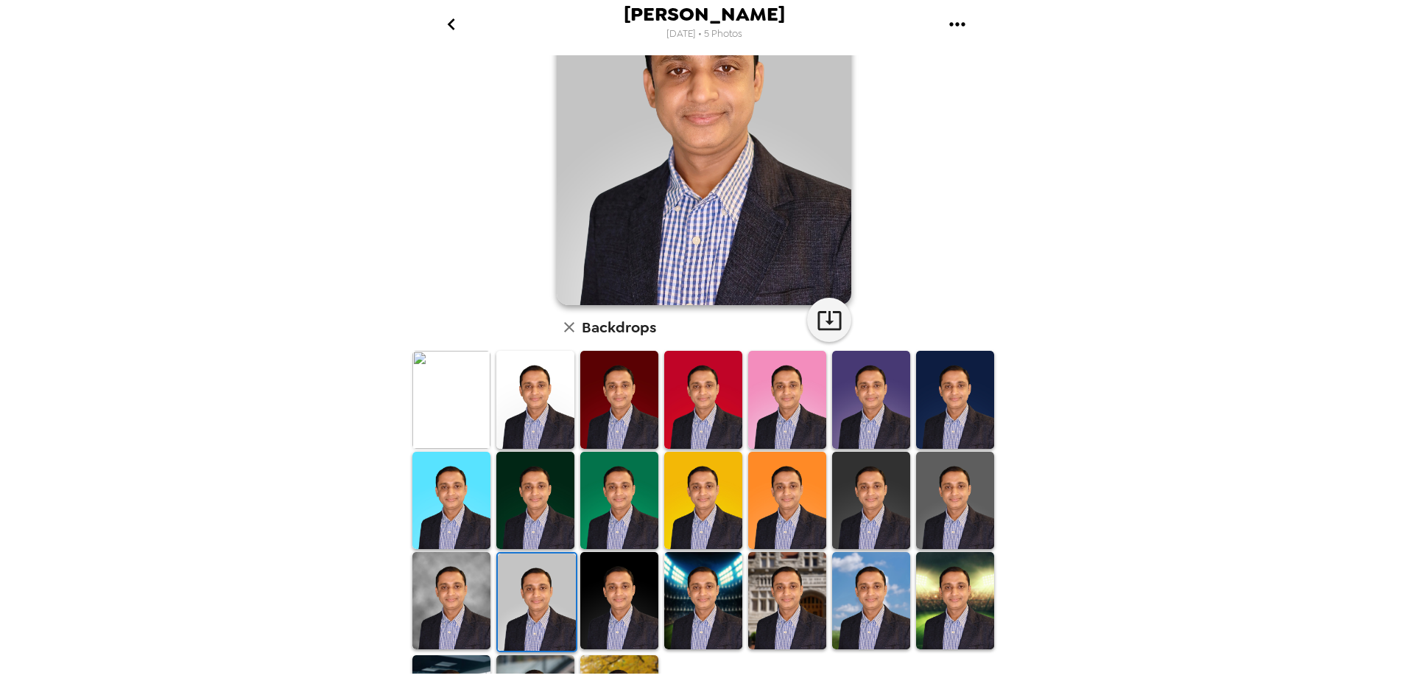
scroll to position [57, 0]
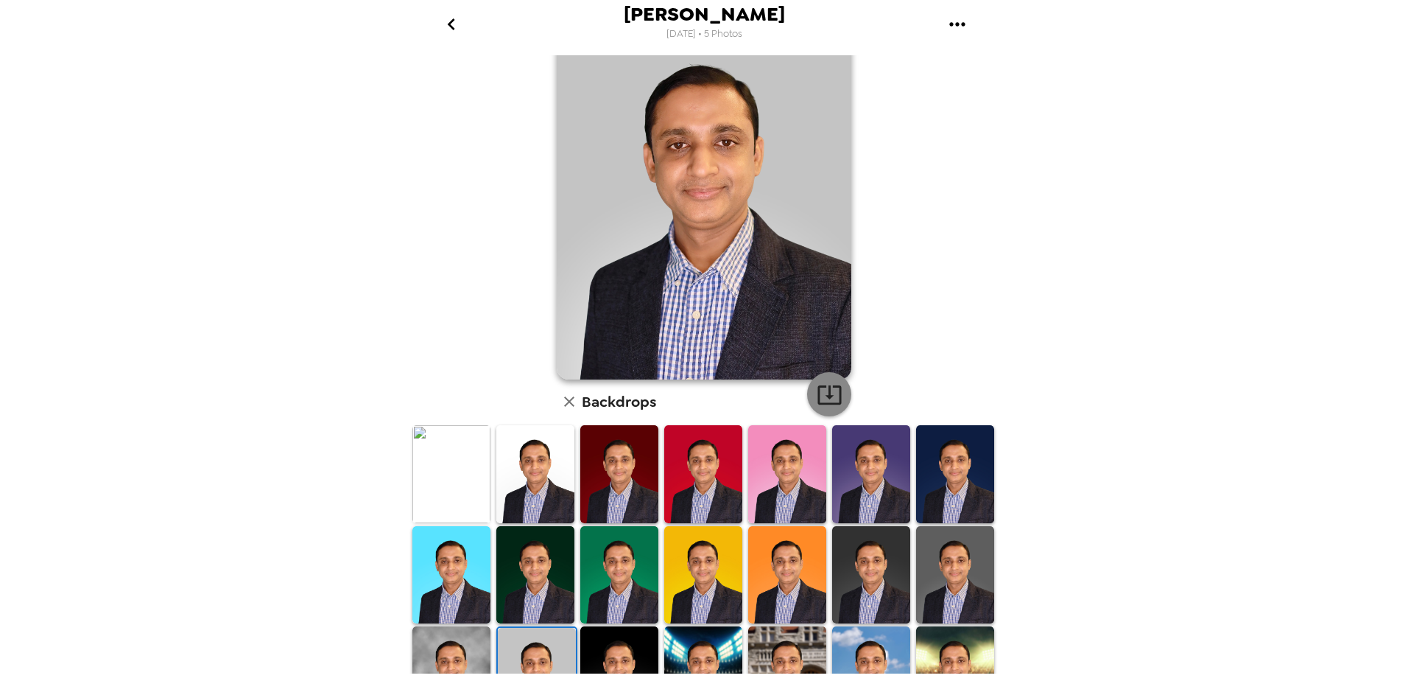
click at [817, 398] on icon "button" at bounding box center [830, 395] width 26 height 26
click at [633, 632] on img at bounding box center [619, 674] width 78 height 97
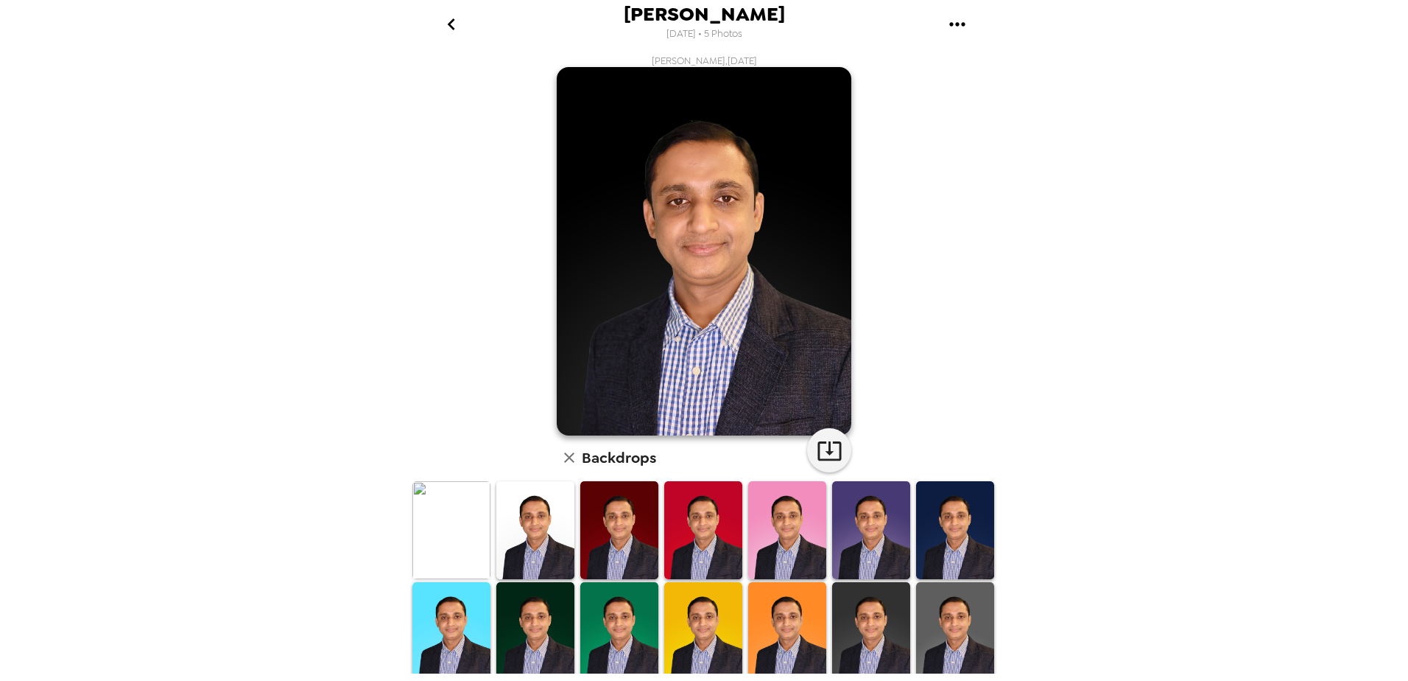
scroll to position [0, 0]
click at [833, 450] on icon "button" at bounding box center [830, 451] width 26 height 26
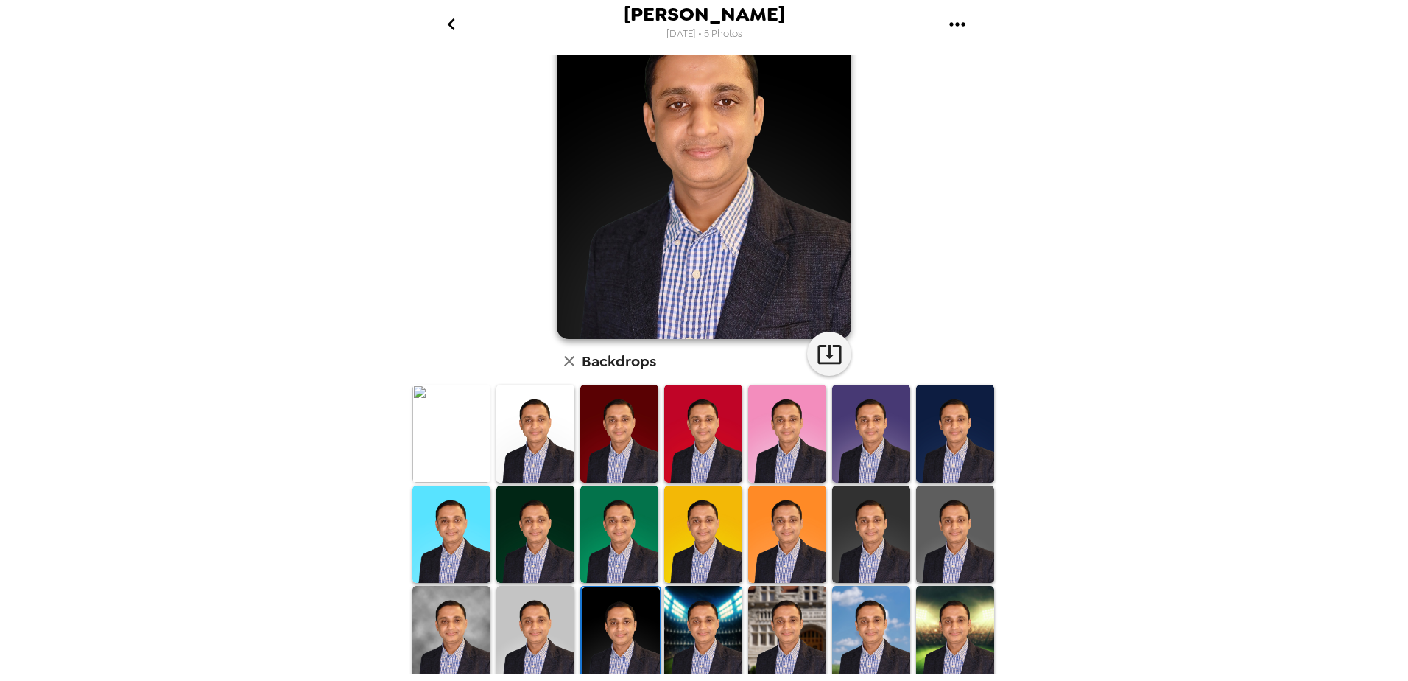
scroll to position [204, 0]
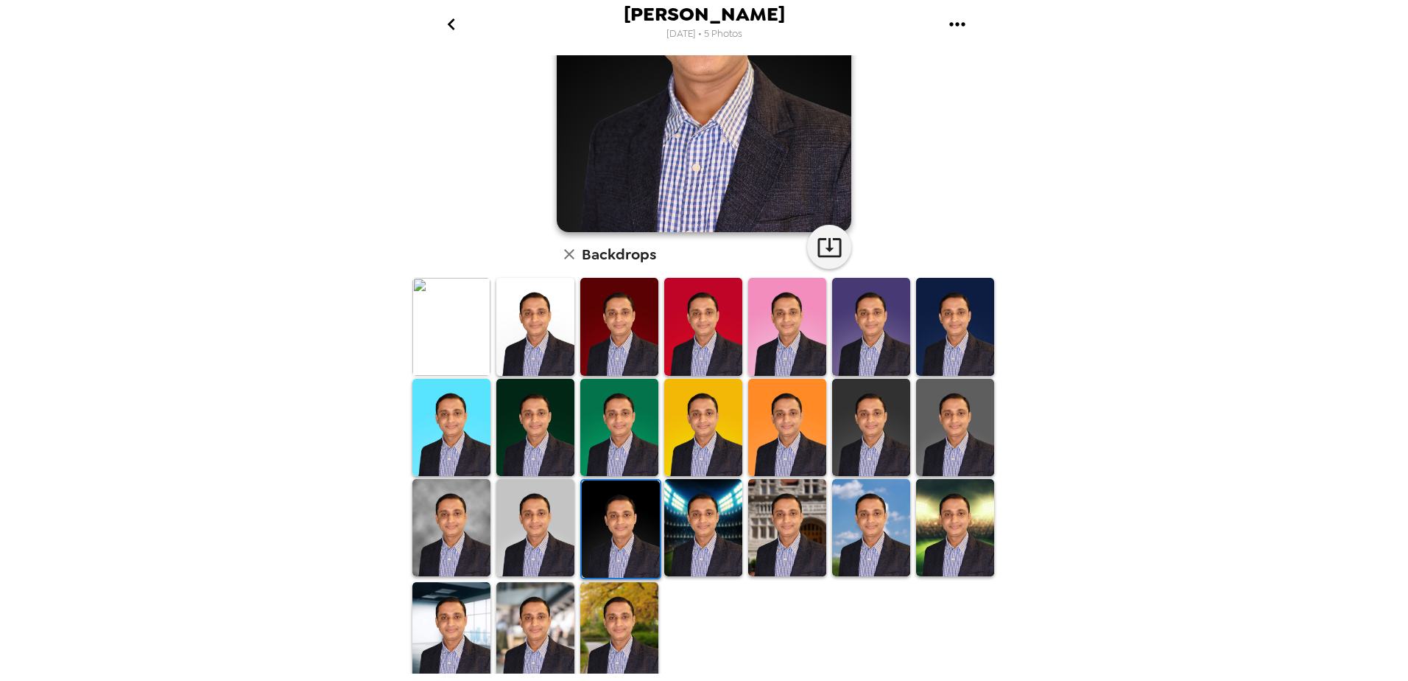
click at [798, 504] on img at bounding box center [787, 527] width 78 height 97
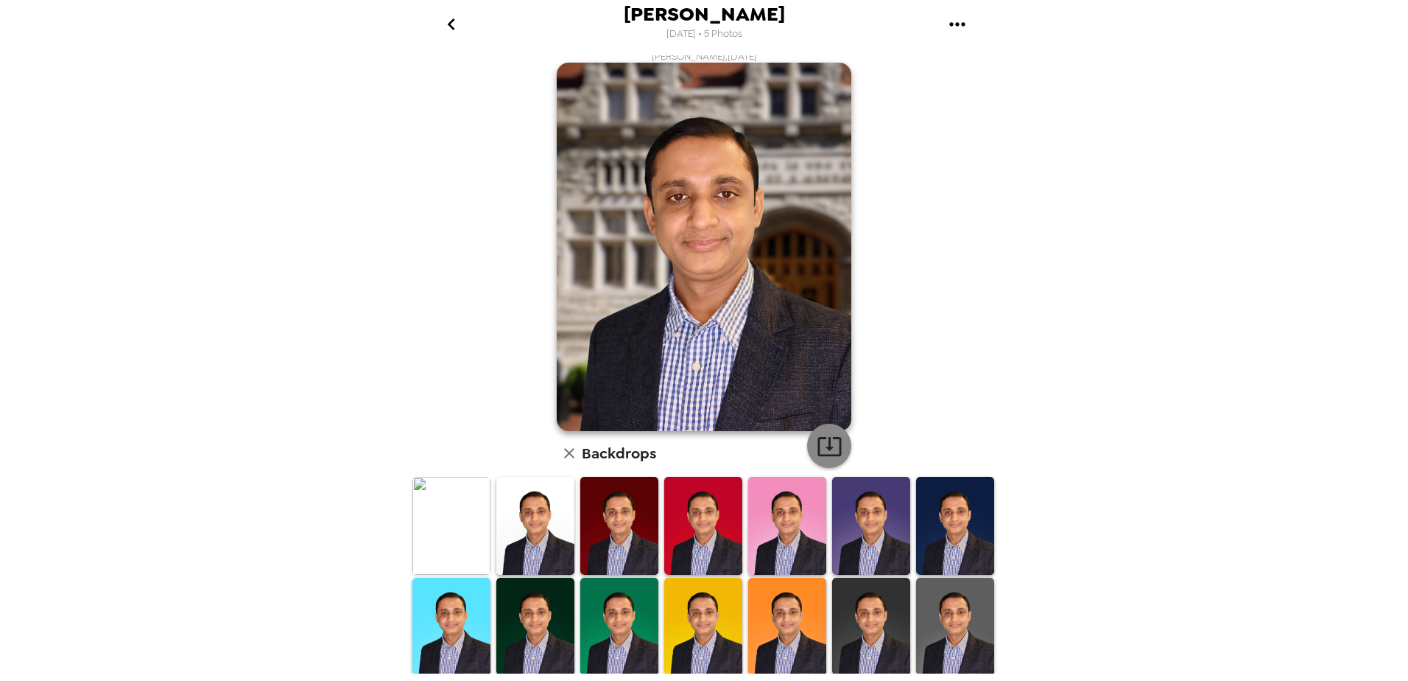
scroll to position [0, 0]
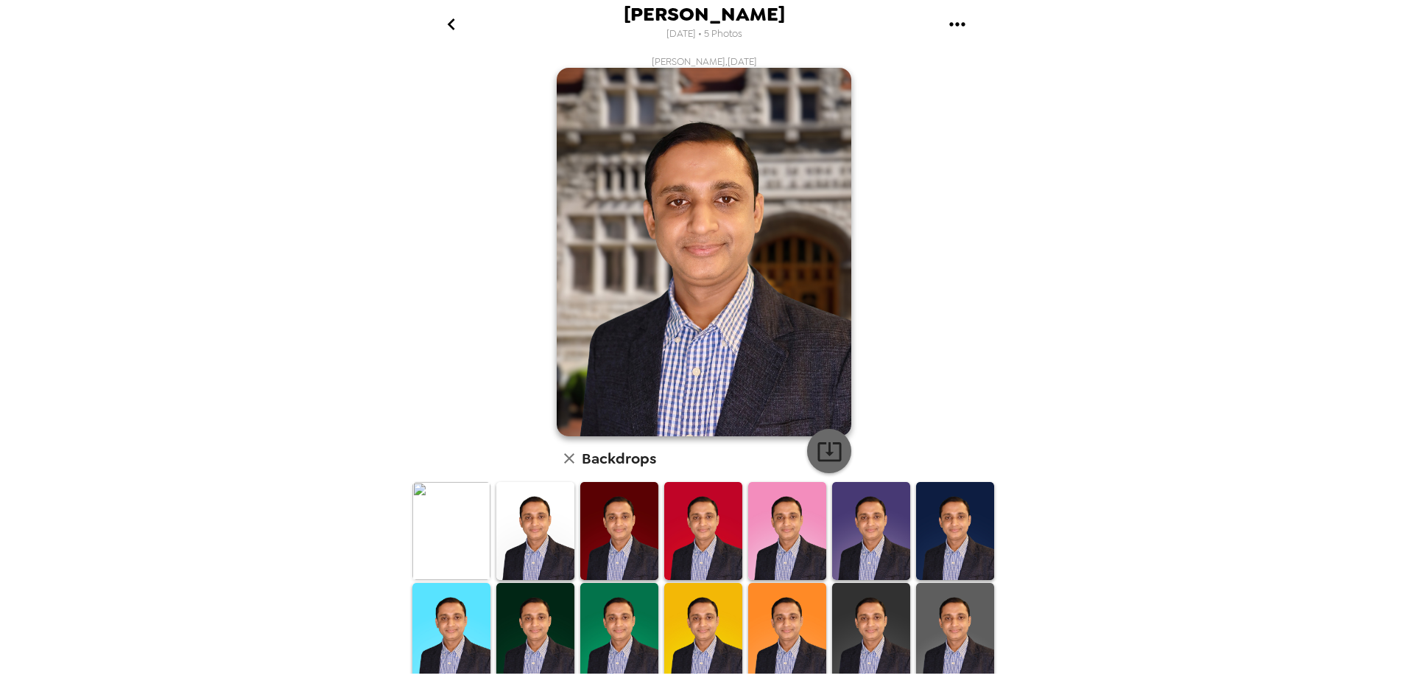
click at [824, 457] on icon "button" at bounding box center [830, 451] width 26 height 26
click at [453, 19] on icon "go back" at bounding box center [450, 24] width 7 height 12
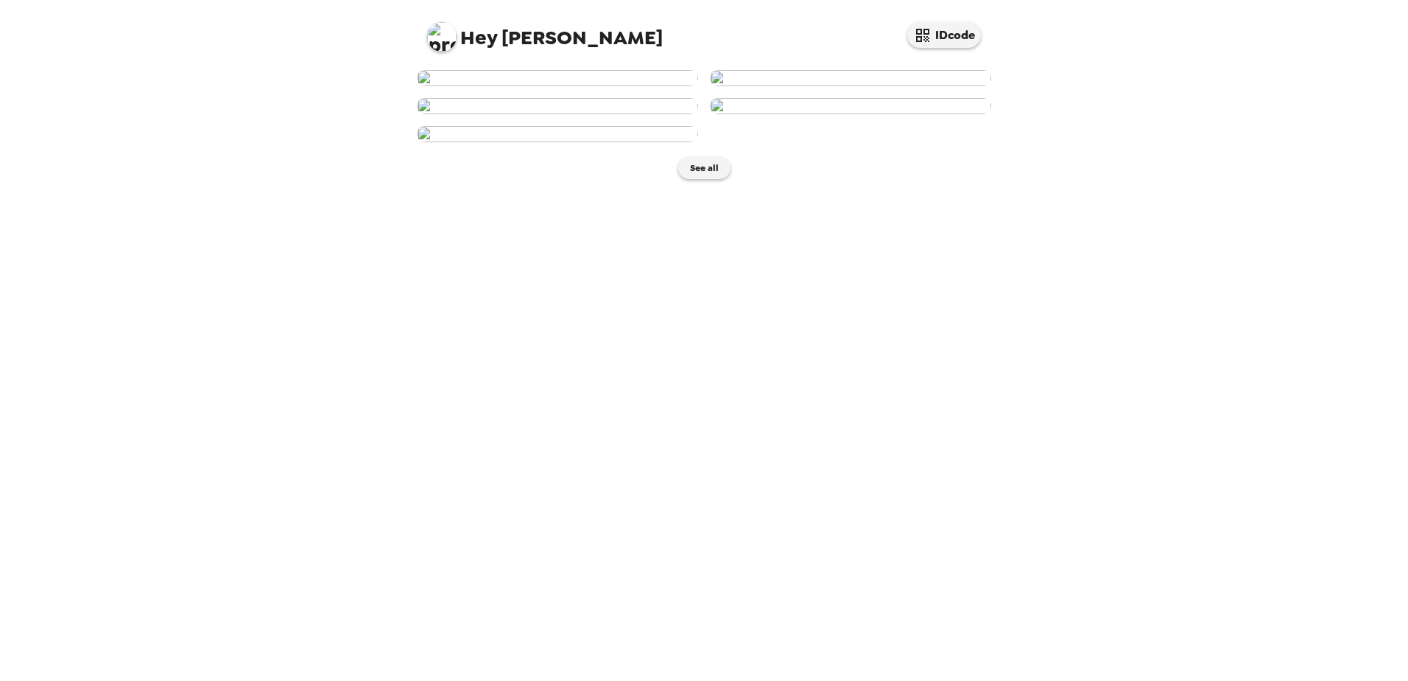
click at [626, 86] on img at bounding box center [557, 78] width 281 height 16
click at [913, 114] on img at bounding box center [850, 106] width 281 height 16
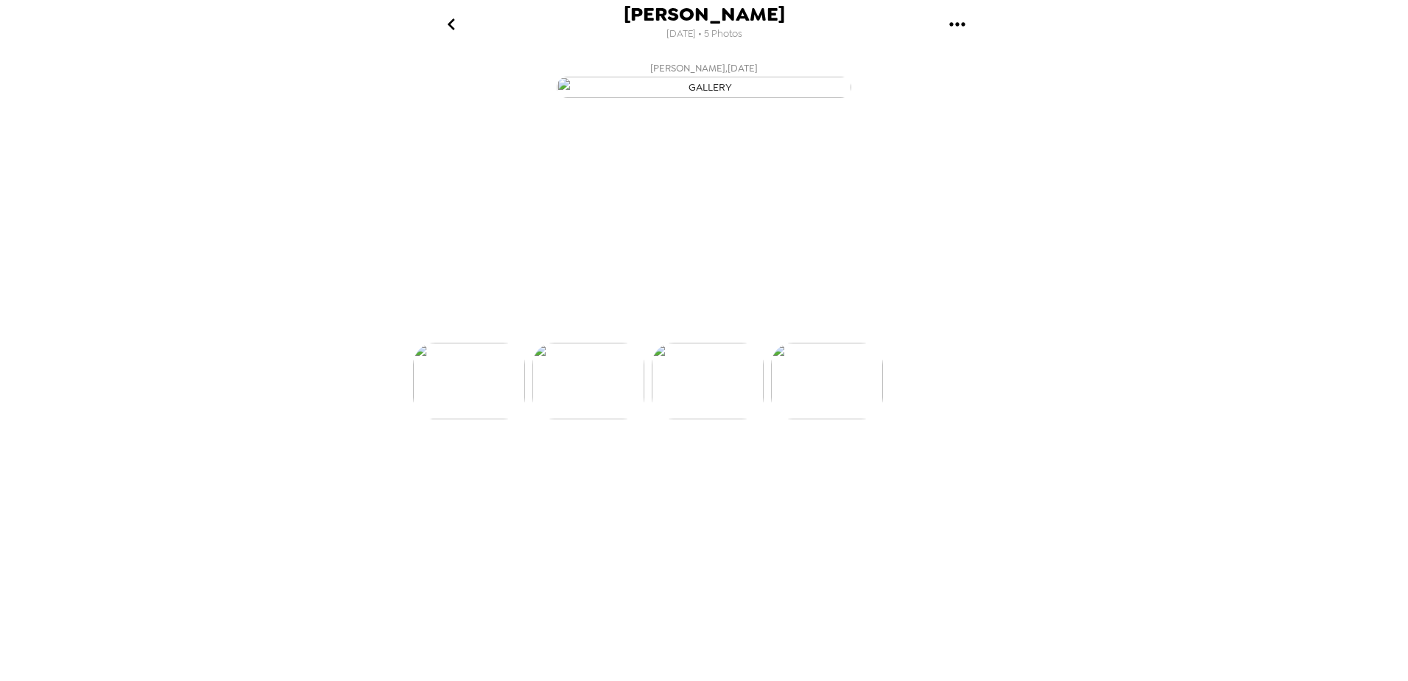
scroll to position [0, 356]
click at [680, 325] on p "Backdrops" at bounding box center [686, 316] width 67 height 18
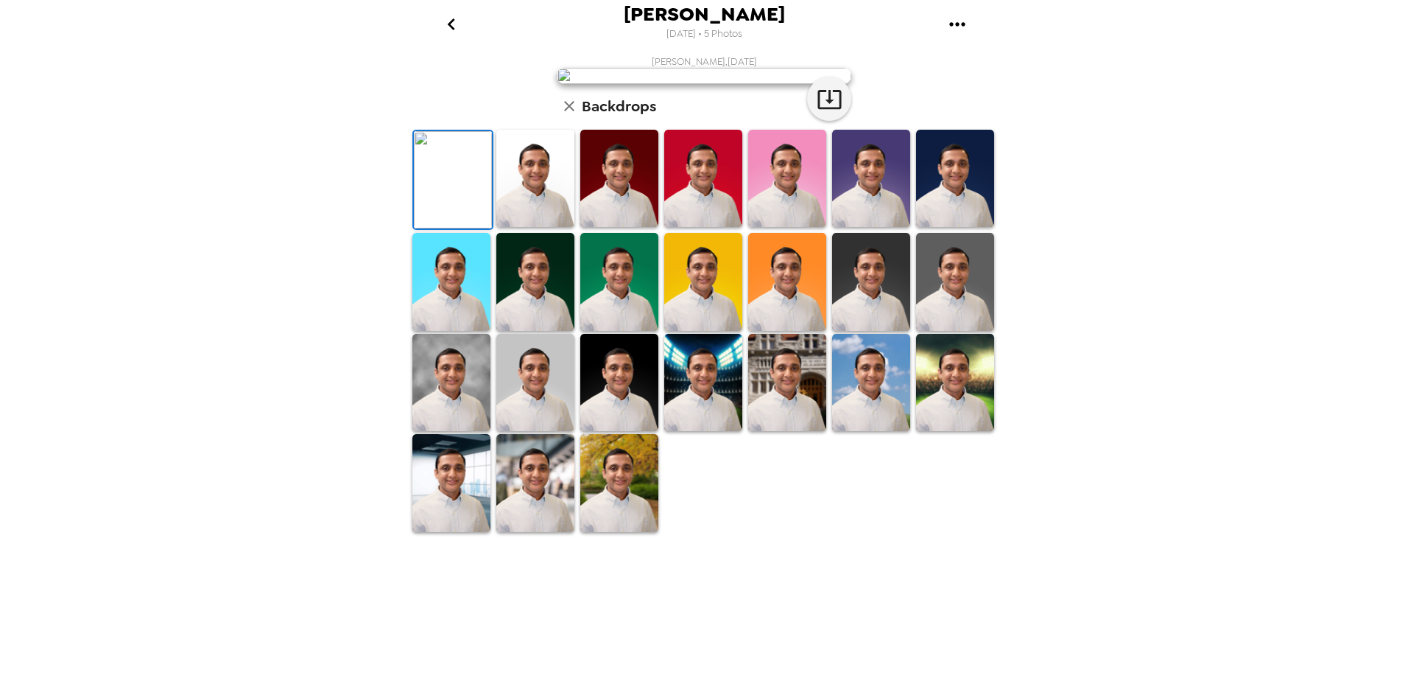
click at [946, 227] on img at bounding box center [955, 178] width 78 height 97
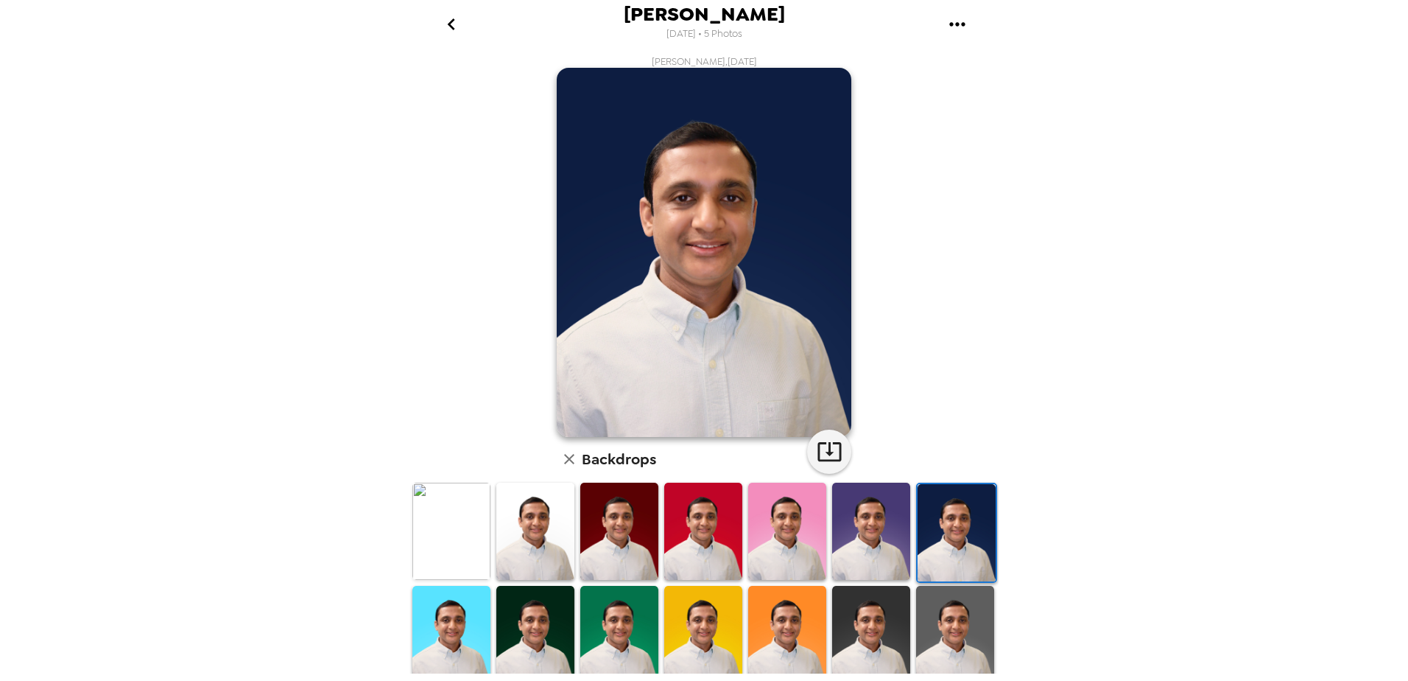
click at [552, 614] on img at bounding box center [535, 634] width 78 height 97
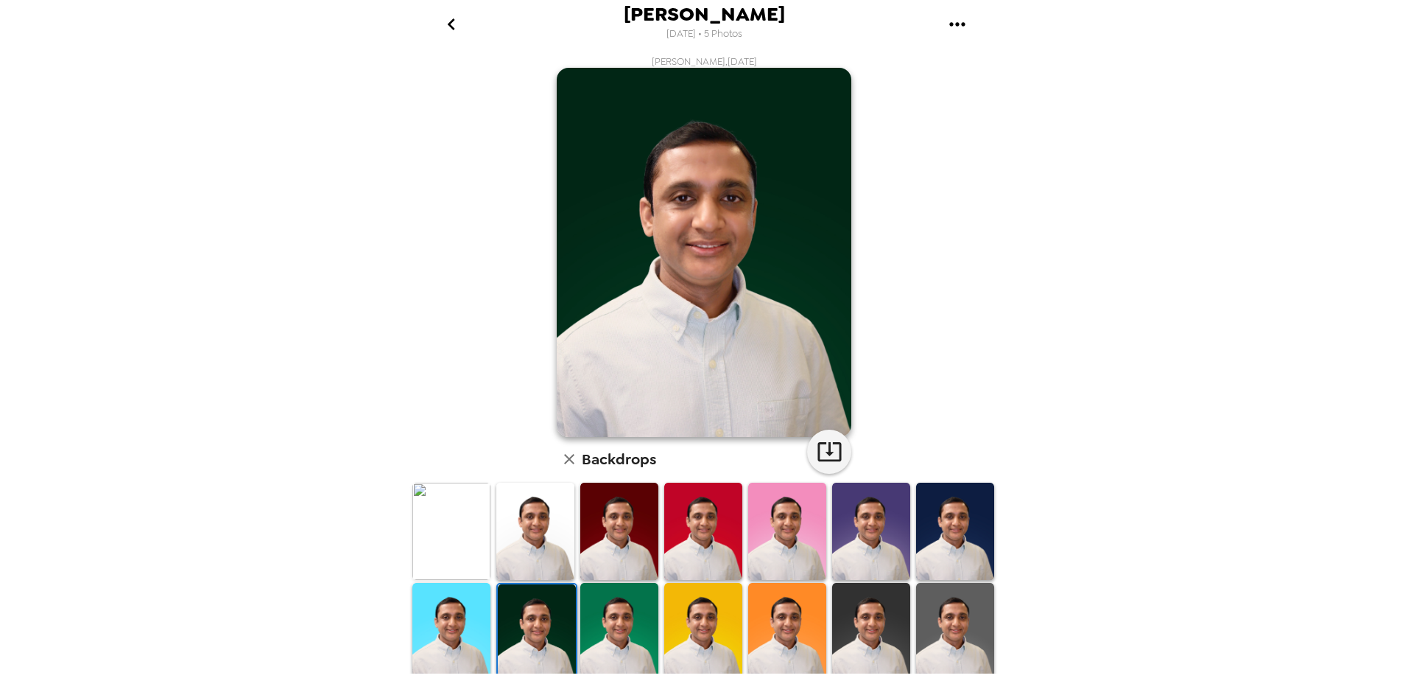
click at [923, 619] on img at bounding box center [955, 631] width 78 height 97
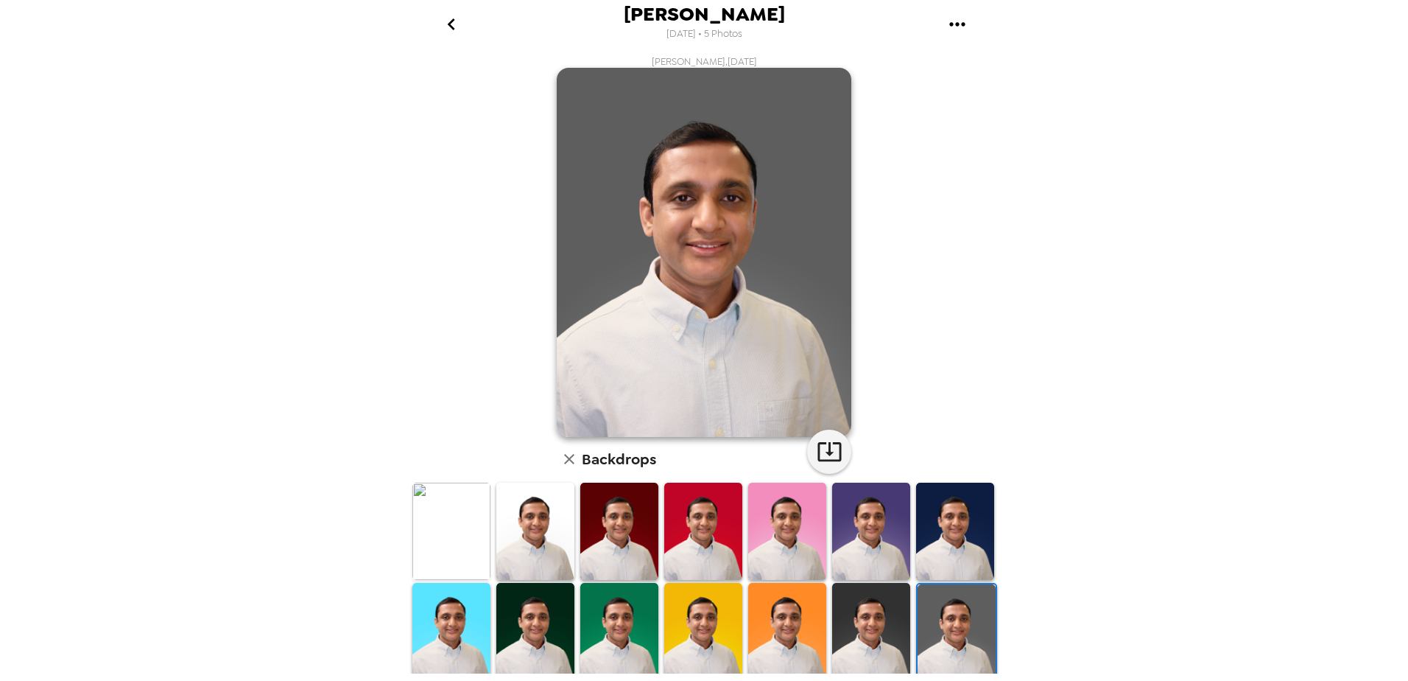
click at [879, 616] on img at bounding box center [871, 631] width 78 height 97
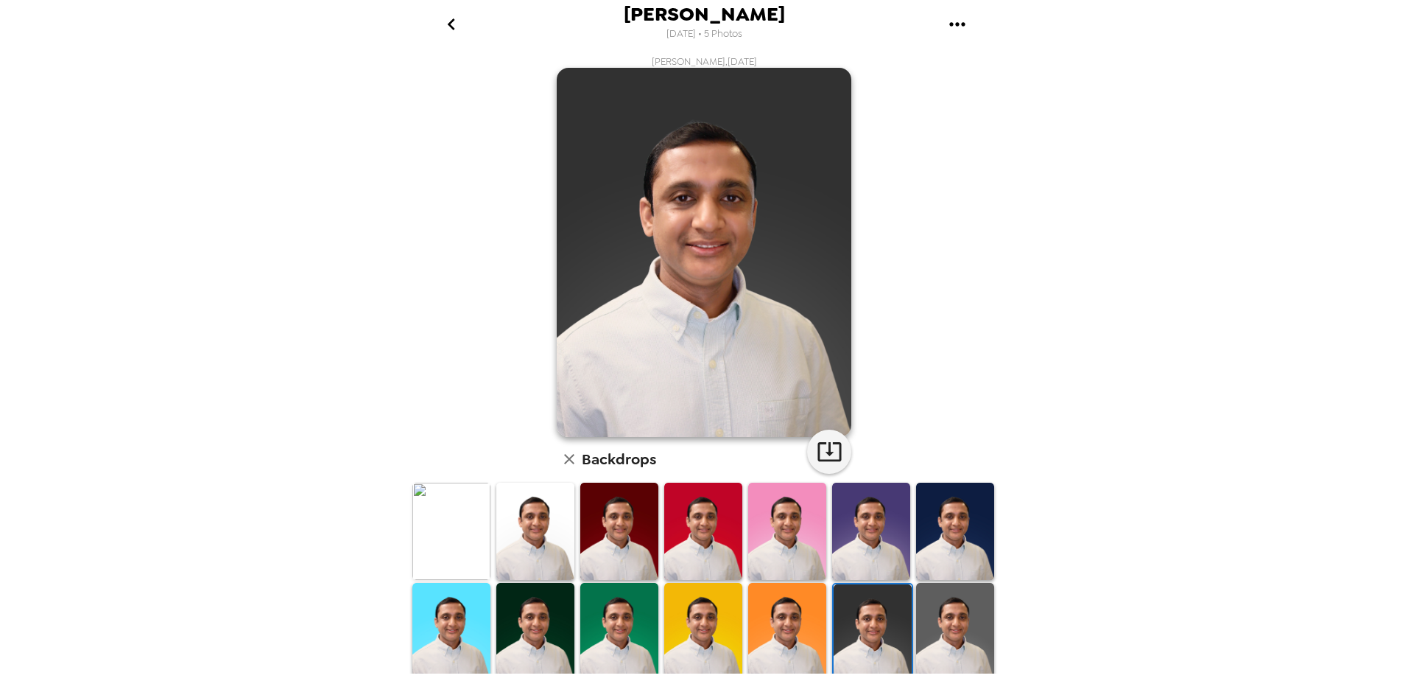
click at [940, 619] on img at bounding box center [955, 631] width 78 height 97
